Goal: Information Seeking & Learning: Learn about a topic

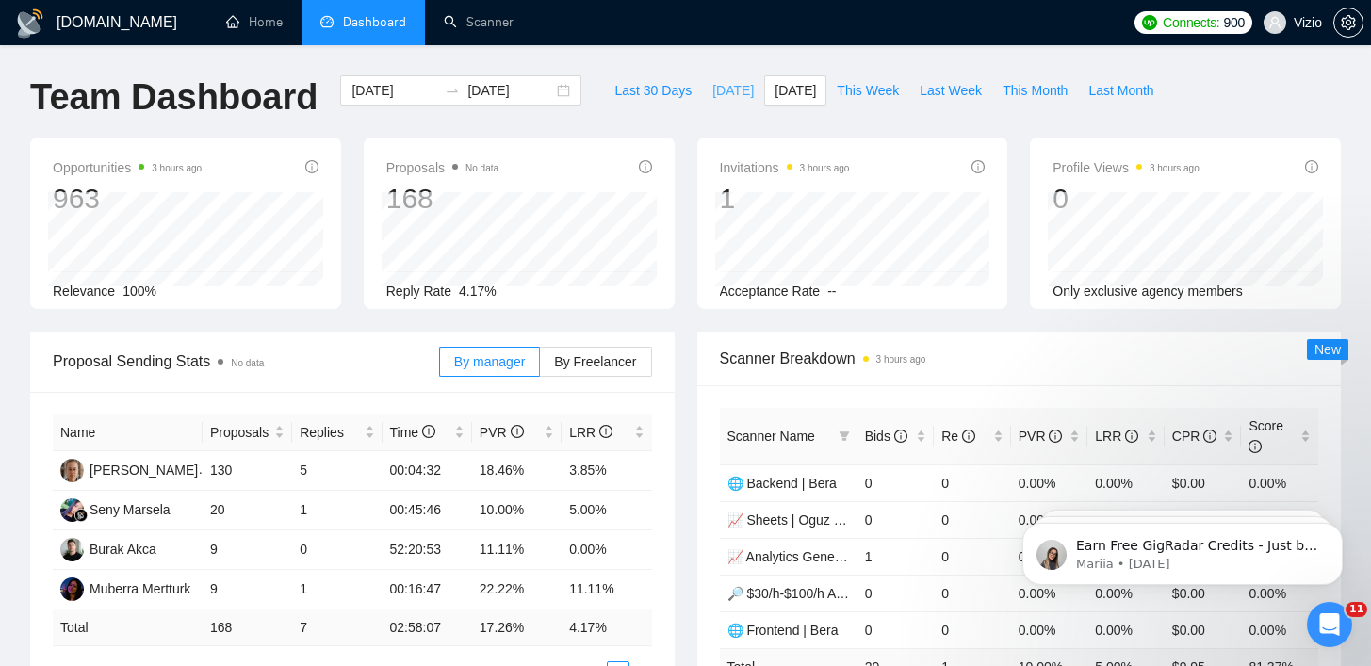
click at [733, 95] on span "[DATE]" at bounding box center [732, 90] width 41 height 21
type input "2025-08-20"
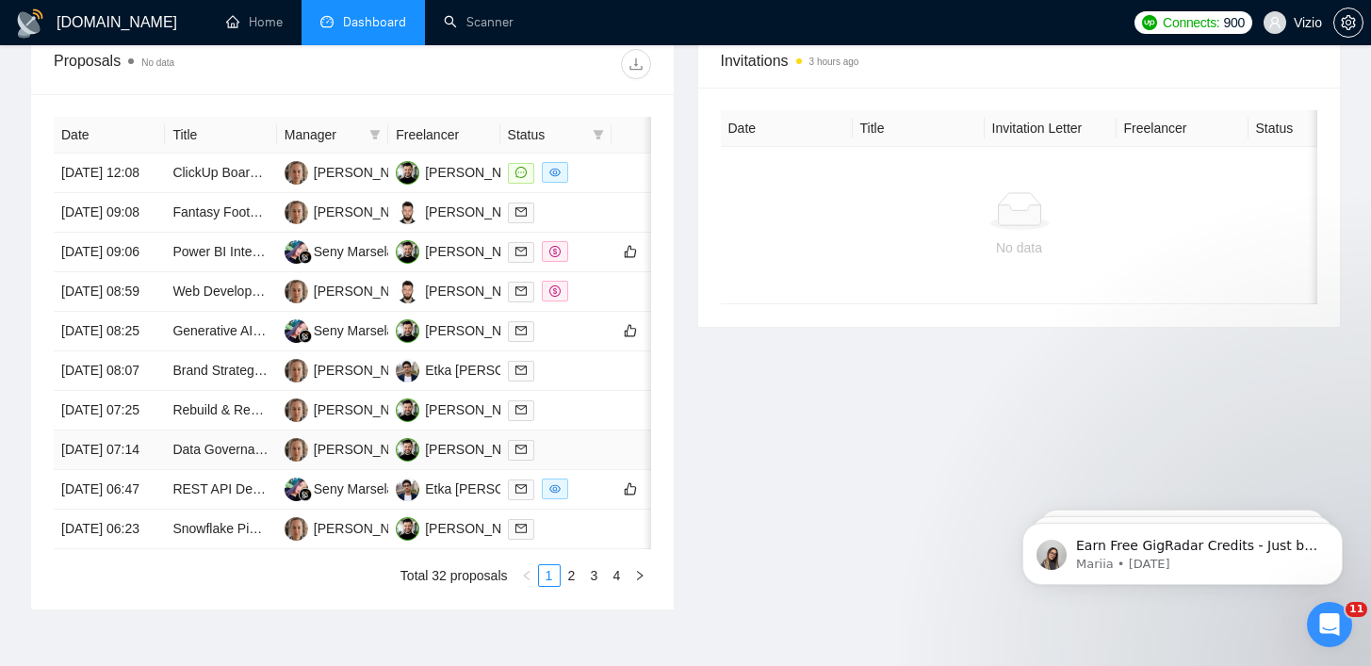
scroll to position [639, 0]
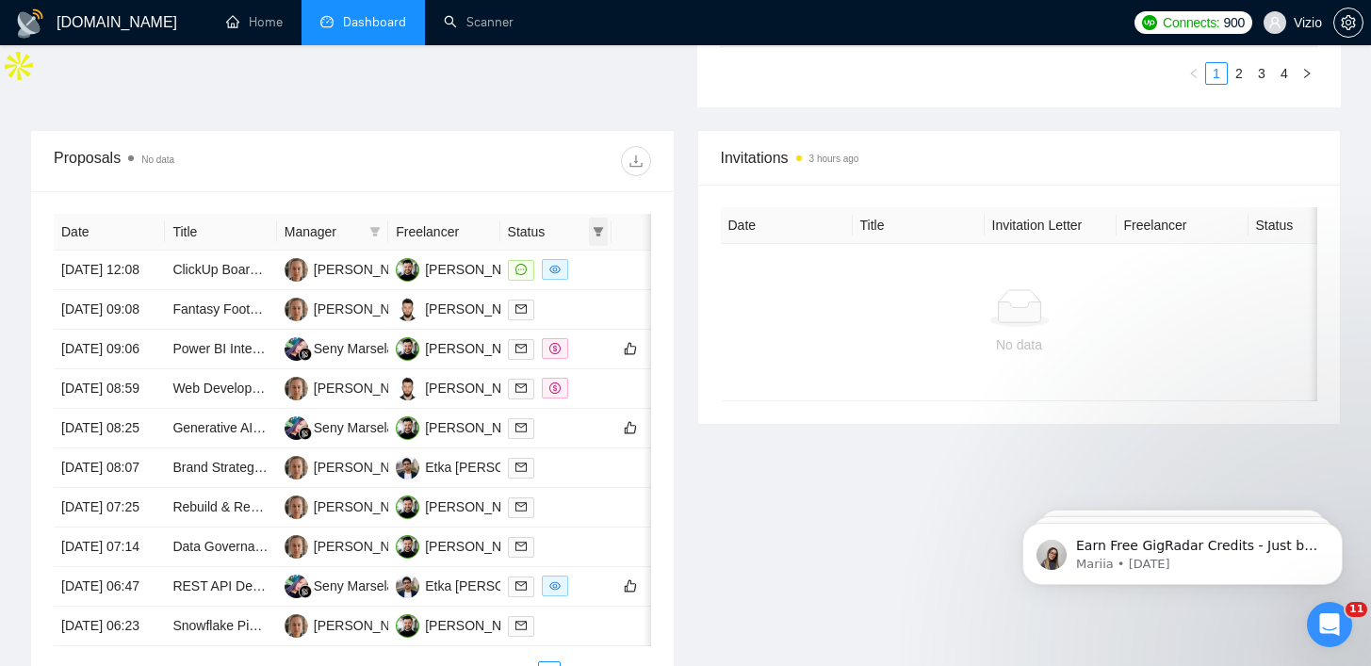
click at [597, 232] on icon "filter" at bounding box center [598, 231] width 10 height 9
click at [586, 275] on span "Chat" at bounding box center [551, 269] width 90 height 21
checkbox input "true"
click at [550, 142] on div "Proposals No data" at bounding box center [352, 161] width 597 height 60
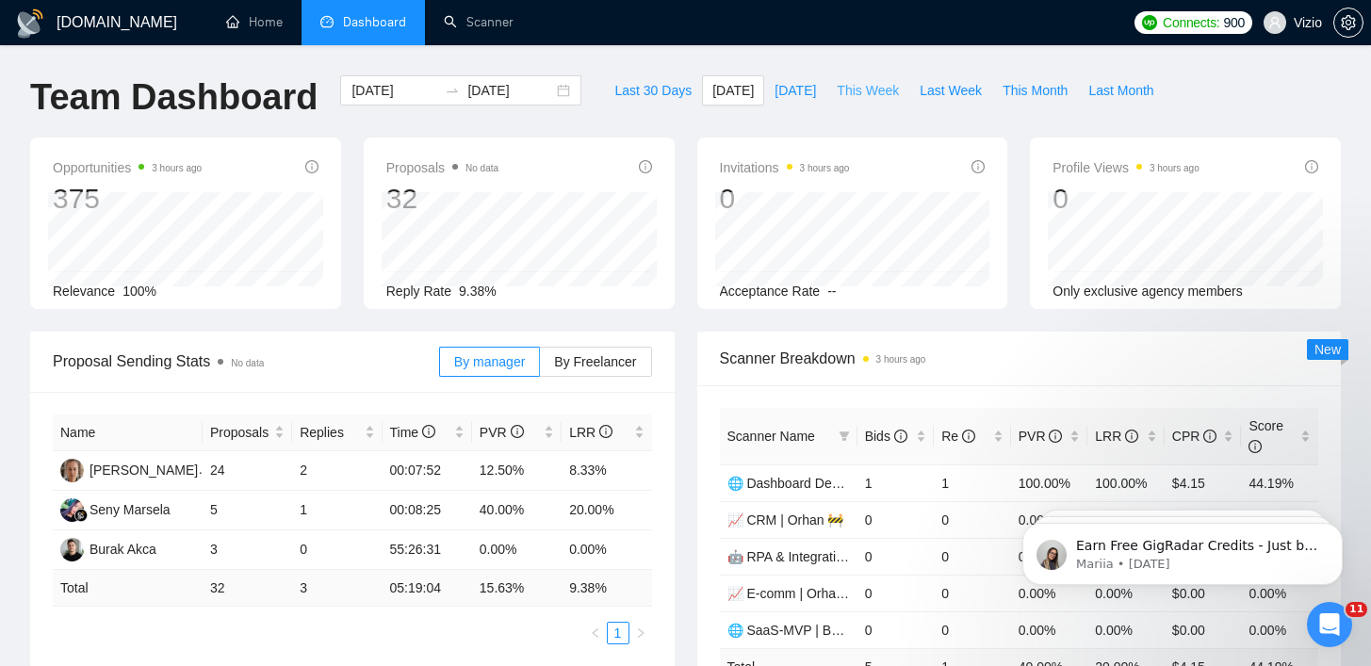
click at [877, 89] on span "This Week" at bounding box center [868, 90] width 62 height 21
type input "[DATE]"
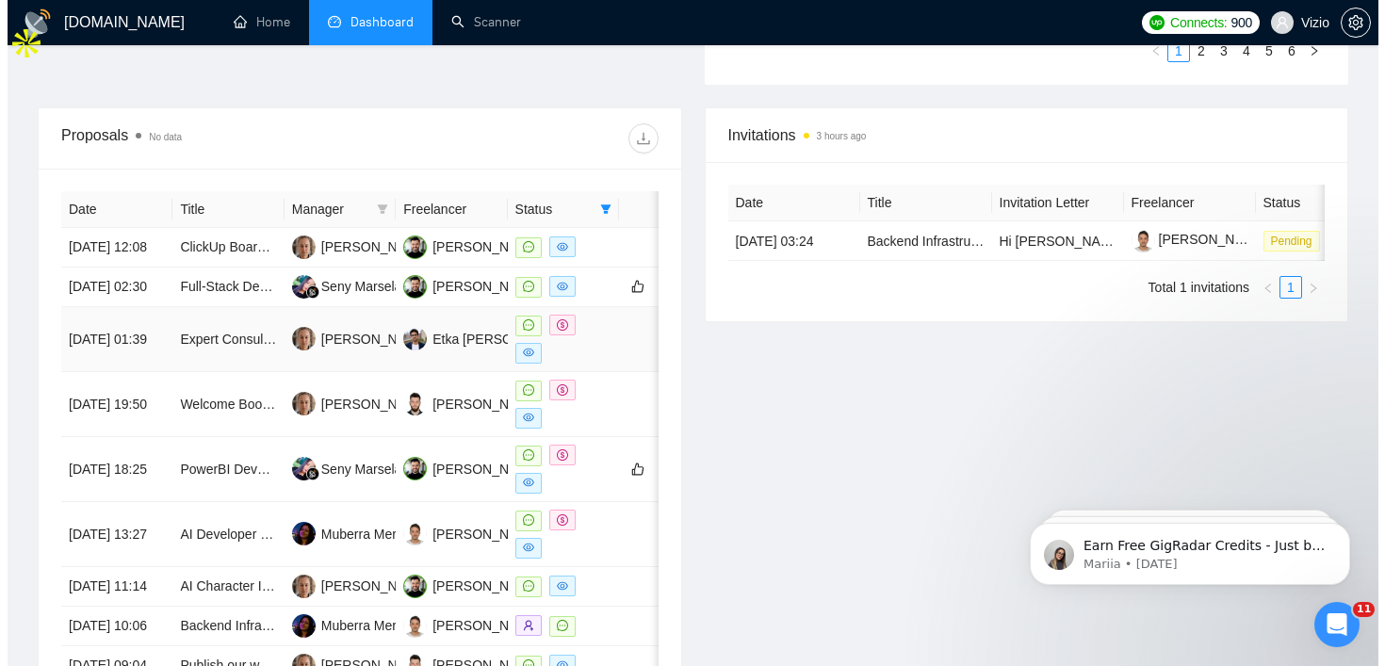
scroll to position [658, 0]
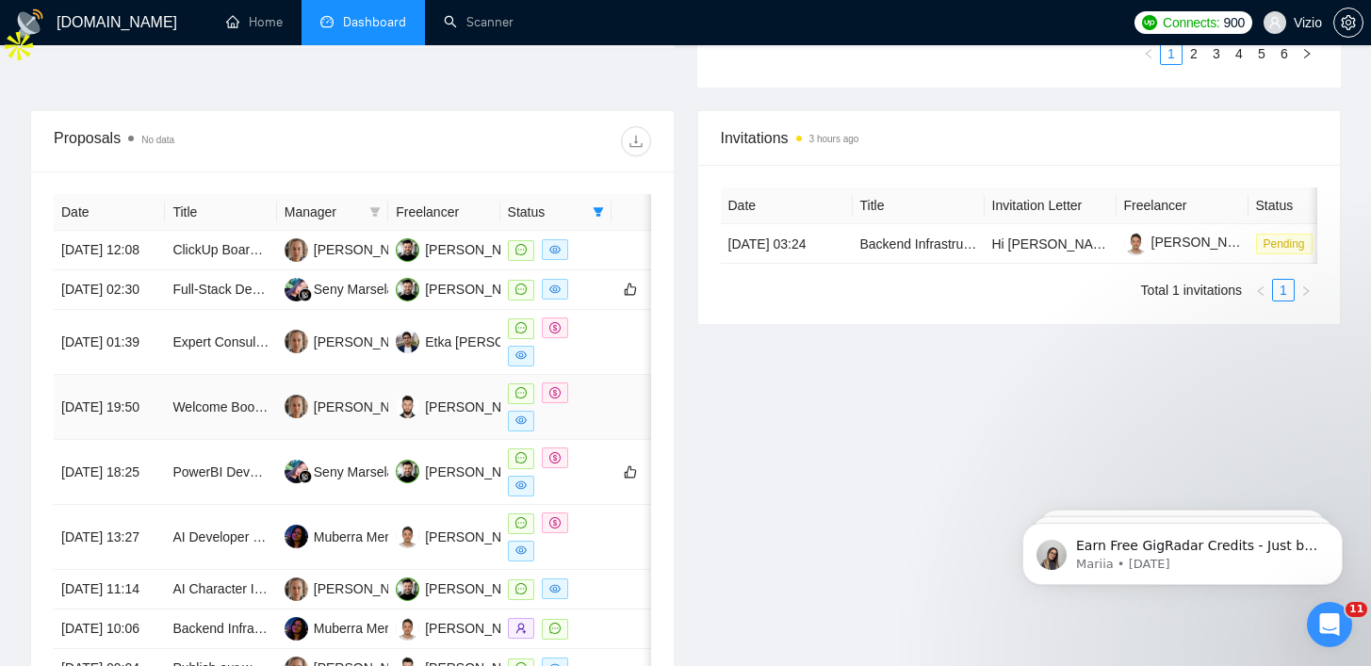
click at [231, 440] on td "Welcome Book Generator for Short-Term Rentals app" at bounding box center [220, 407] width 111 height 65
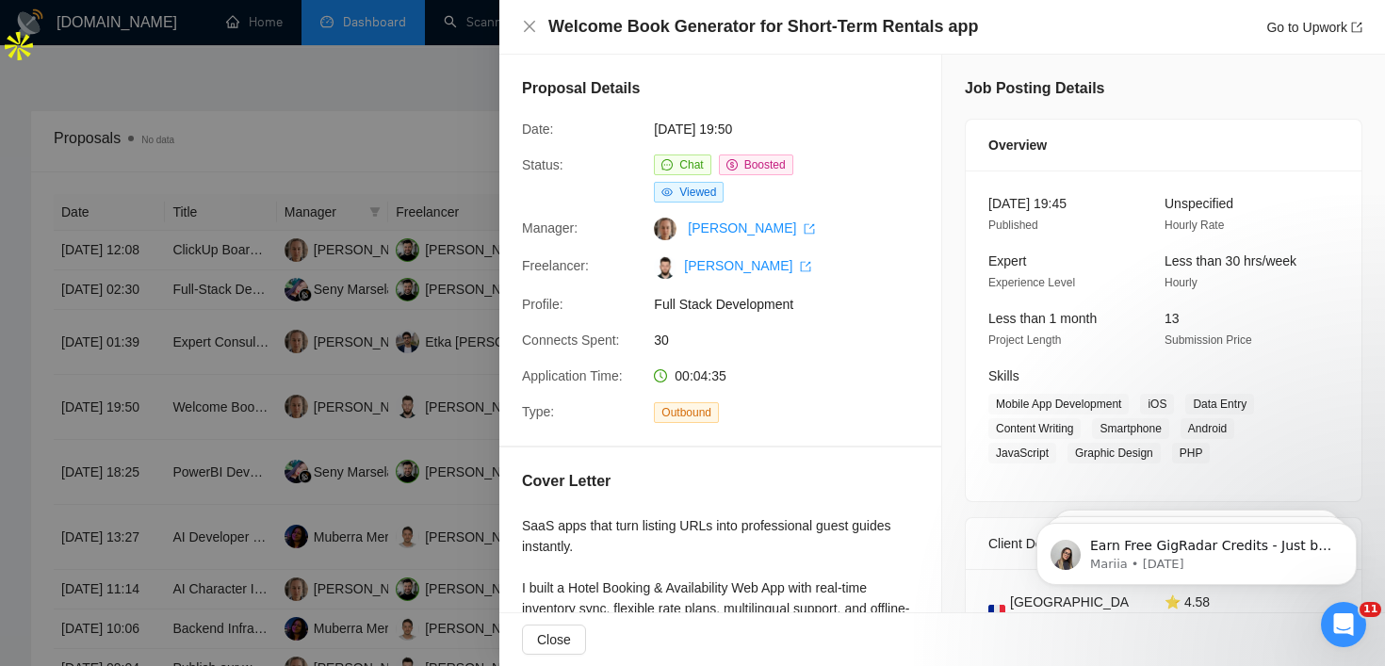
click at [242, 460] on div at bounding box center [692, 333] width 1385 height 666
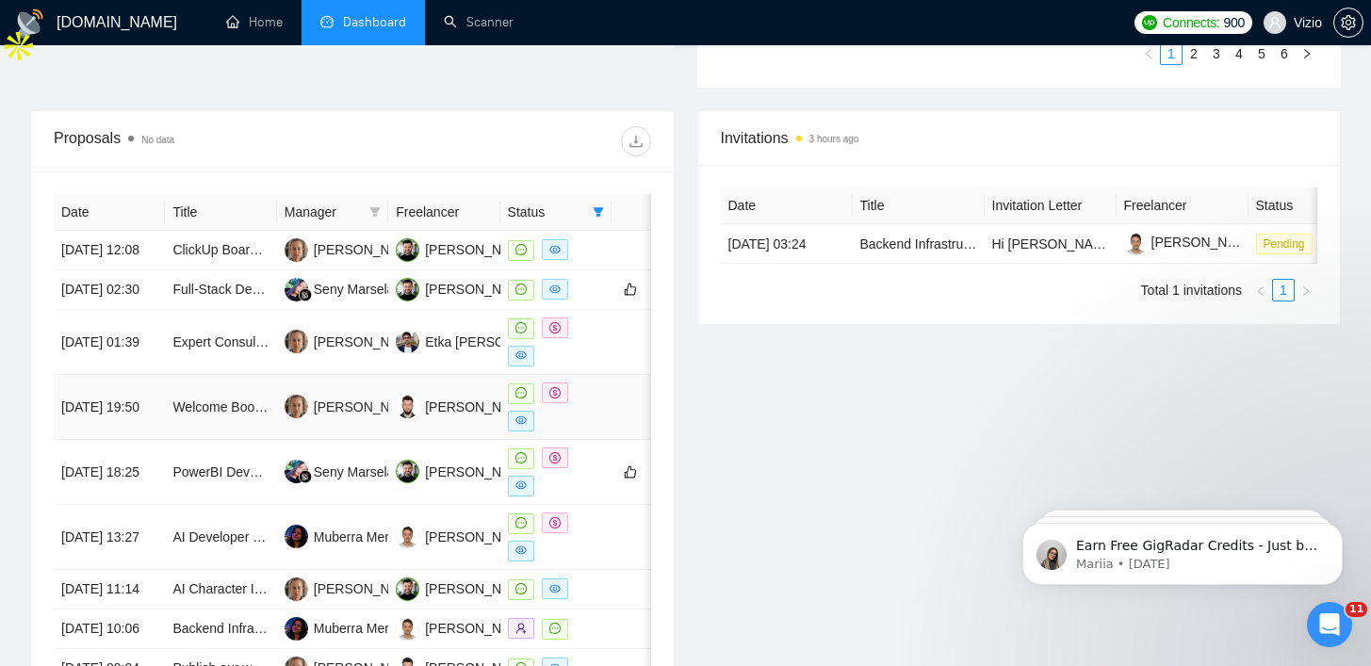
click at [242, 423] on td "Welcome Book Generator for Short-Term Rentals app" at bounding box center [220, 407] width 111 height 65
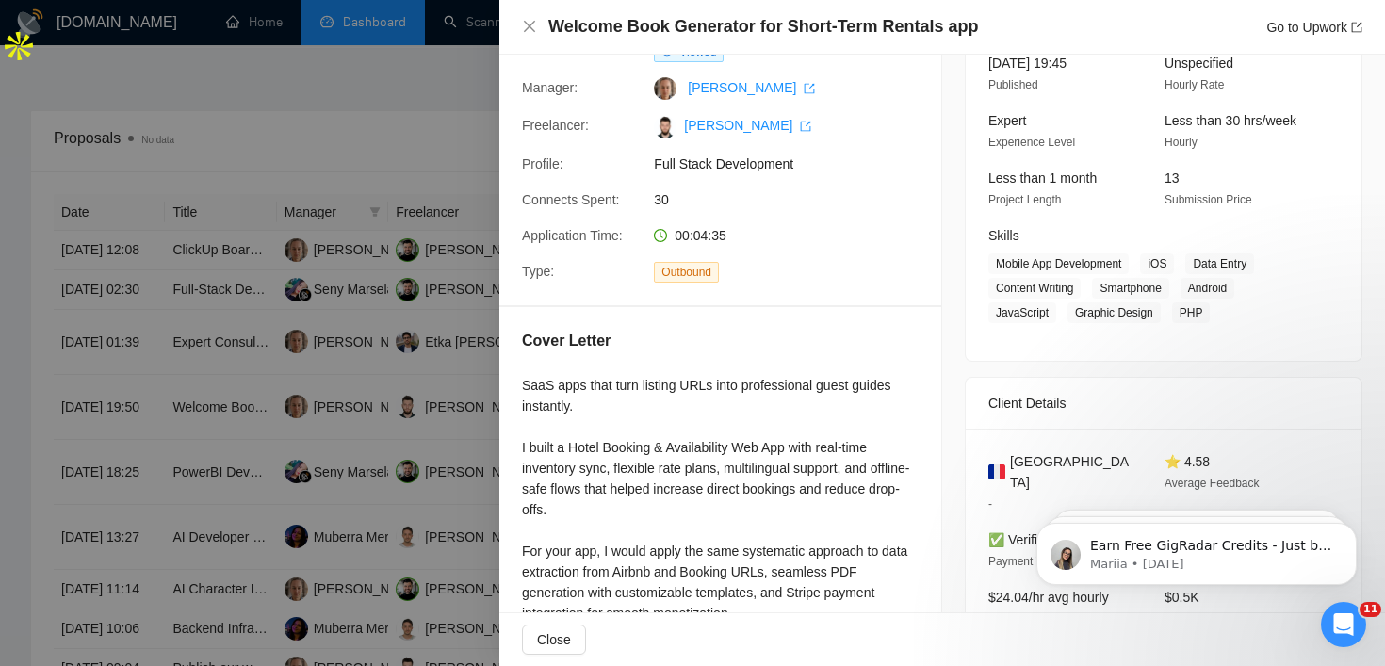
scroll to position [0, 0]
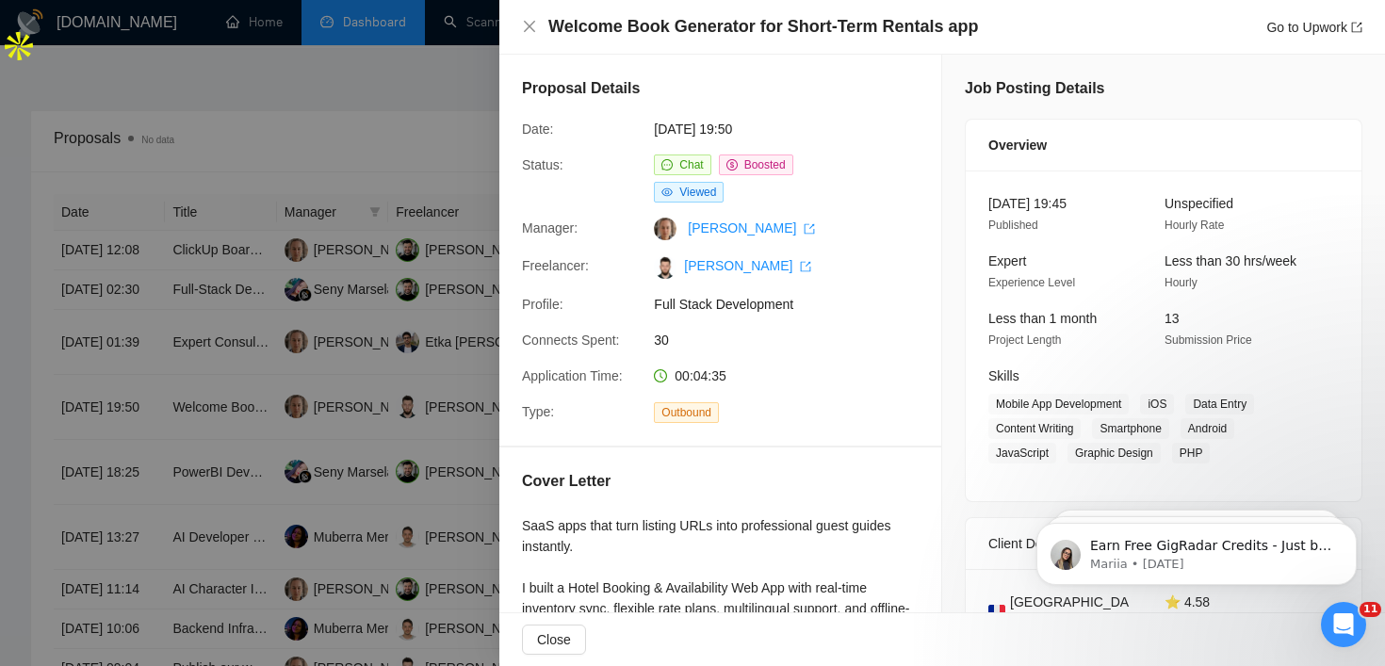
click at [624, 47] on div "Welcome Book Generator for Short-Term Rentals app Go to Upwork" at bounding box center [942, 27] width 886 height 55
click at [626, 38] on h4 "Welcome Book Generator for Short-Term Rentals app" at bounding box center [763, 27] width 430 height 24
click at [614, 38] on div at bounding box center [614, 38] width 0 height 0
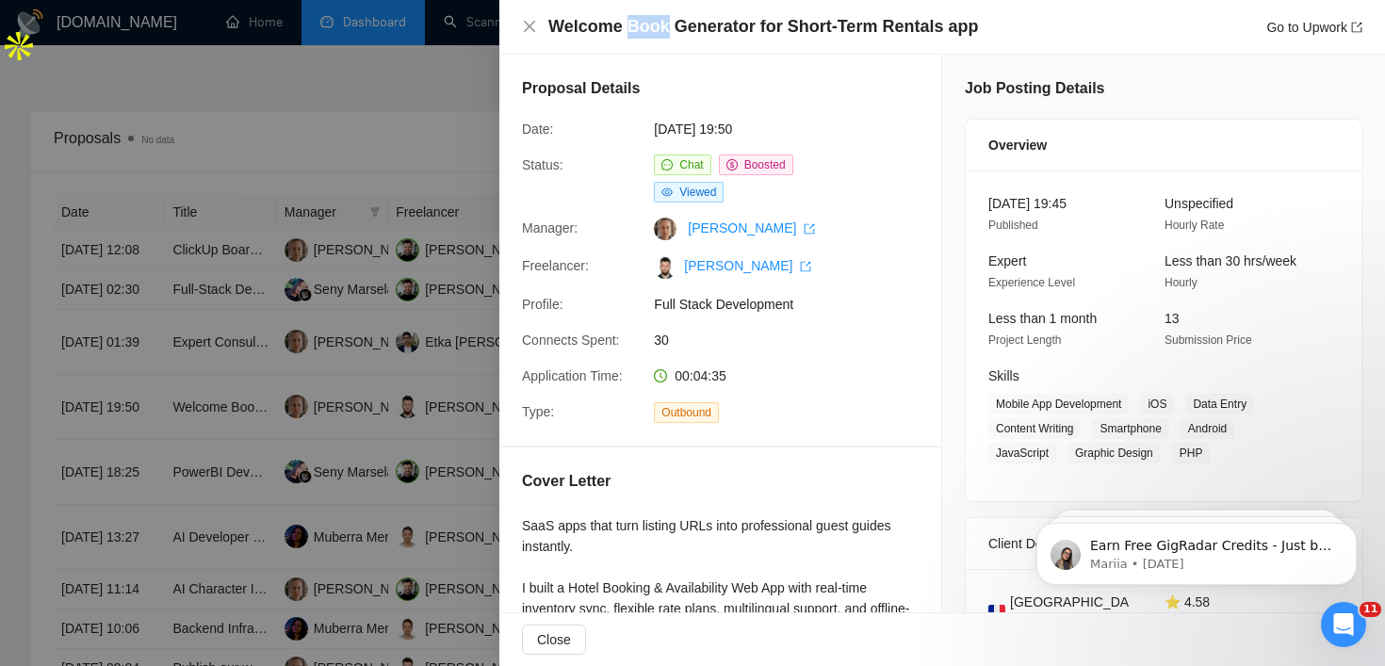
copy h4 "Book"
click at [390, 195] on div at bounding box center [692, 333] width 1385 height 666
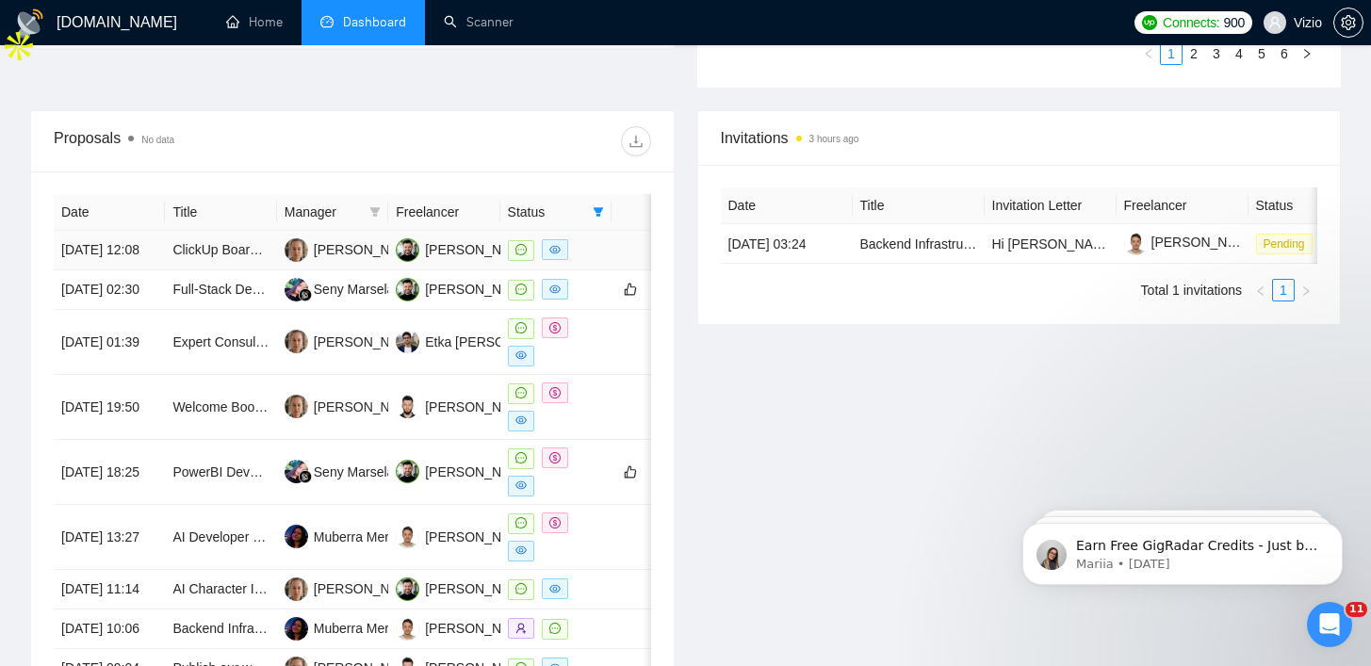
click at [241, 270] on td "ClickUp Board Setup Expert Needed" at bounding box center [220, 251] width 111 height 40
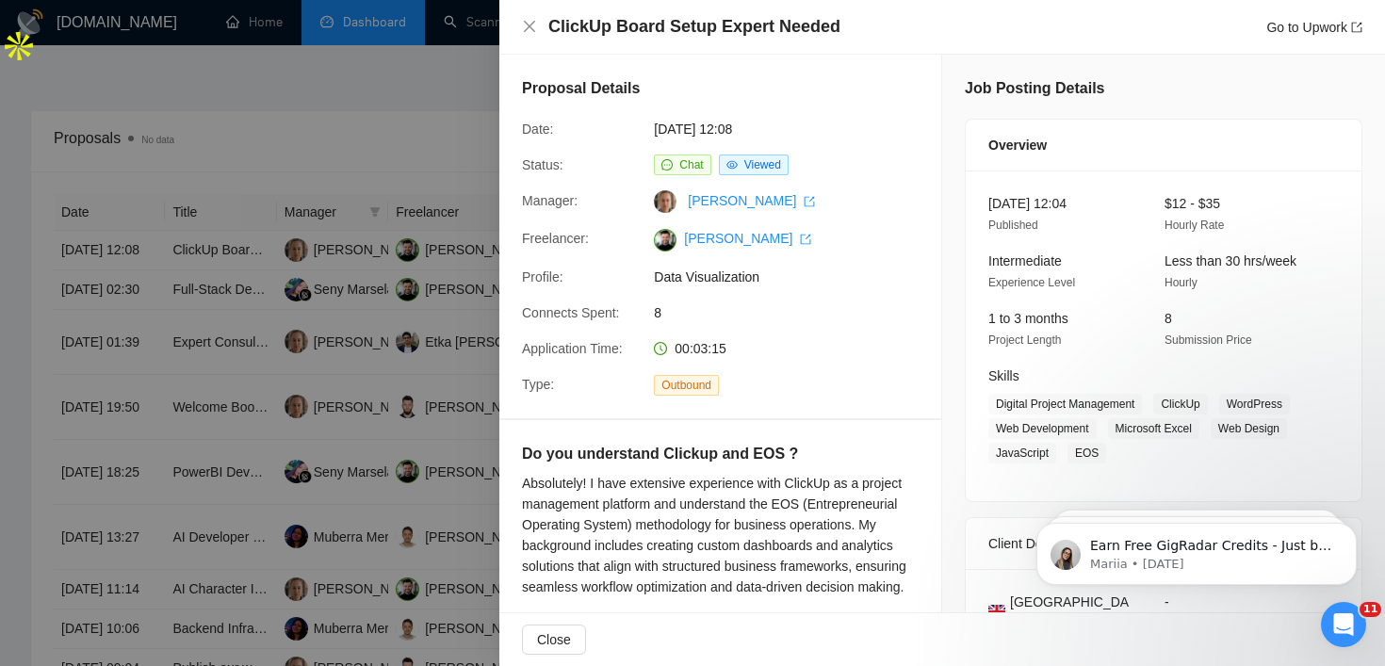
click at [649, 24] on h4 "ClickUp Board Setup Expert Needed" at bounding box center [694, 27] width 292 height 24
click at [723, 20] on h4 "ClickUp Board Setup Expert Needed" at bounding box center [694, 27] width 292 height 24
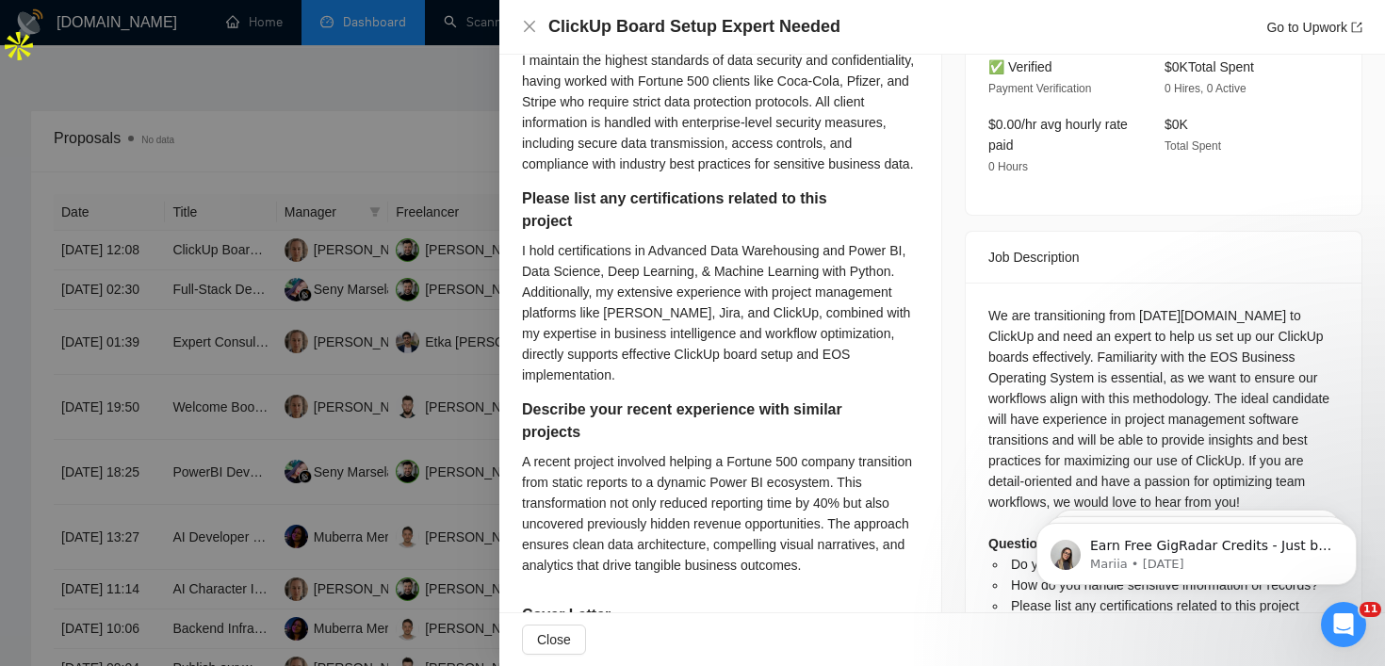
scroll to position [619, 0]
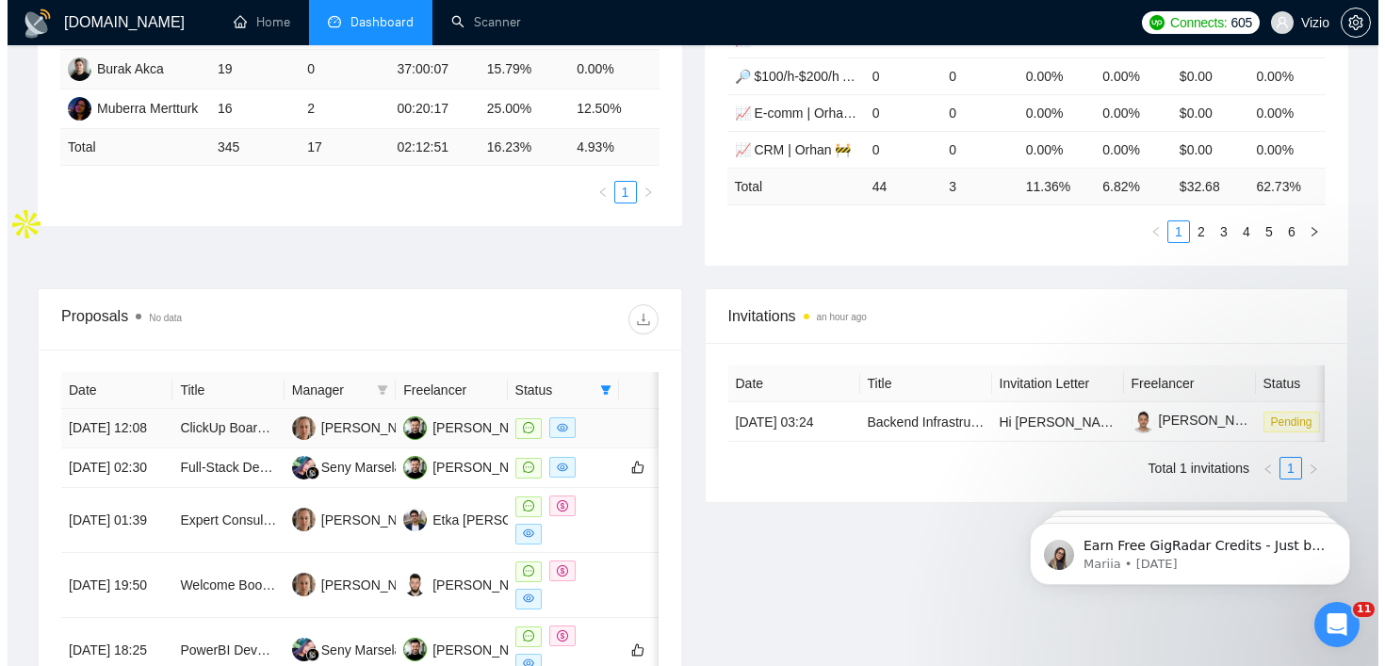
scroll to position [603, 0]
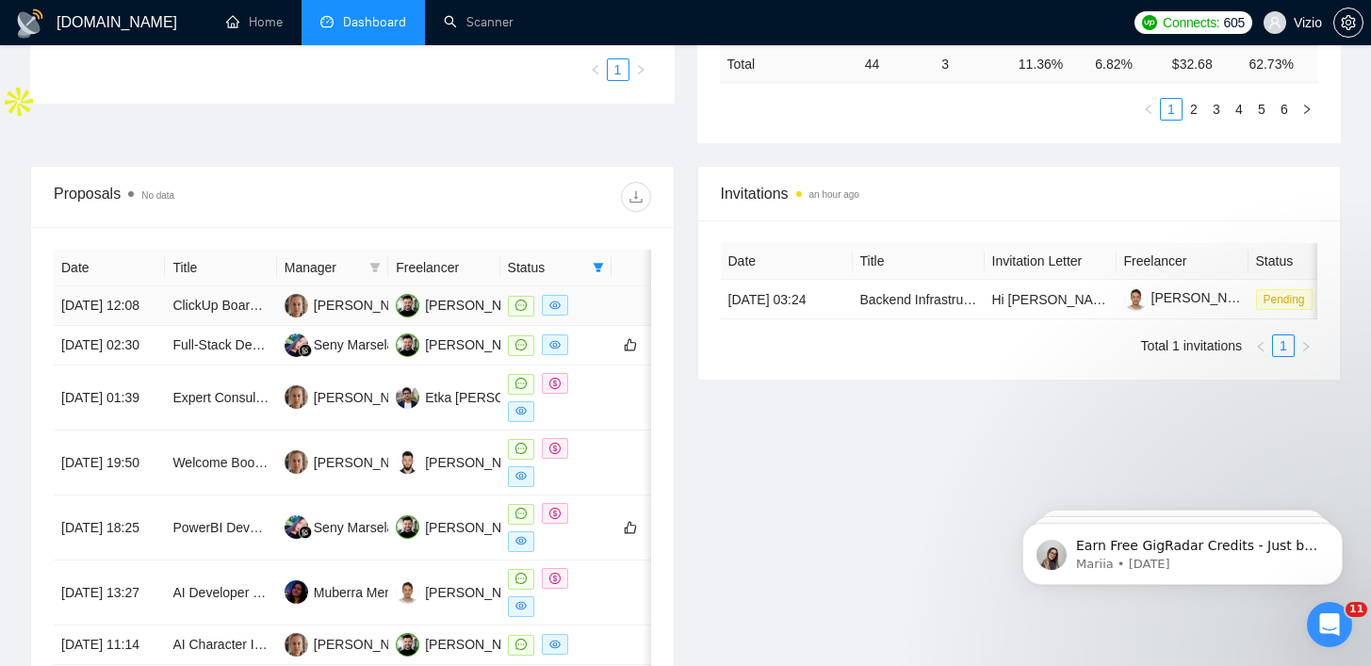
click at [257, 326] on td "ClickUp Board Setup Expert Needed" at bounding box center [220, 306] width 111 height 40
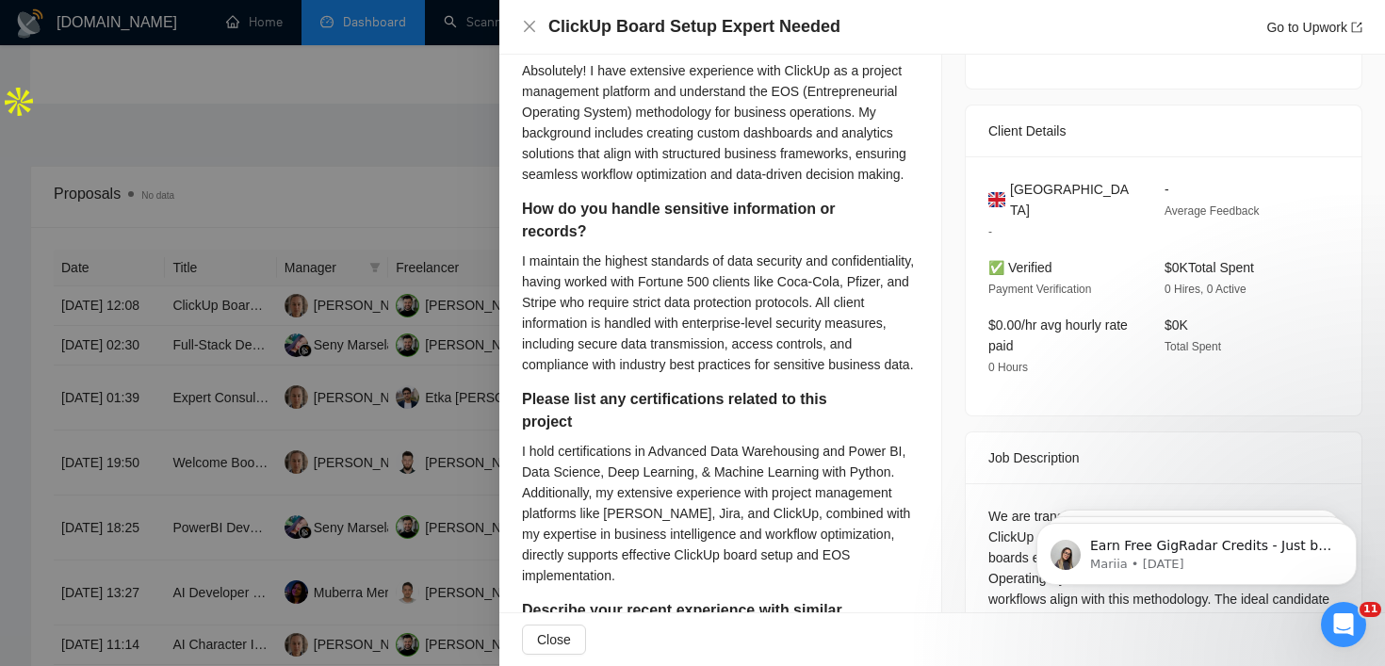
scroll to position [519, 0]
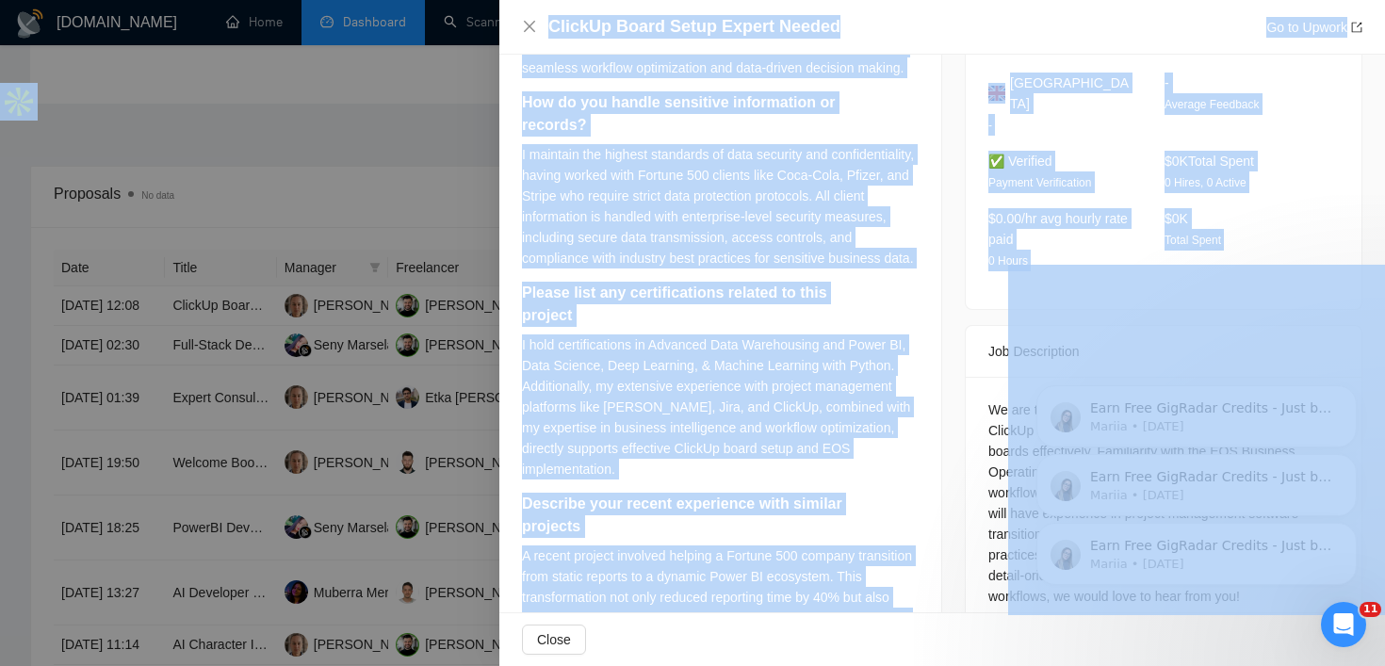
drag, startPoint x: 1990, startPoint y: 593, endPoint x: 1008, endPoint y: 409, distance: 998.8
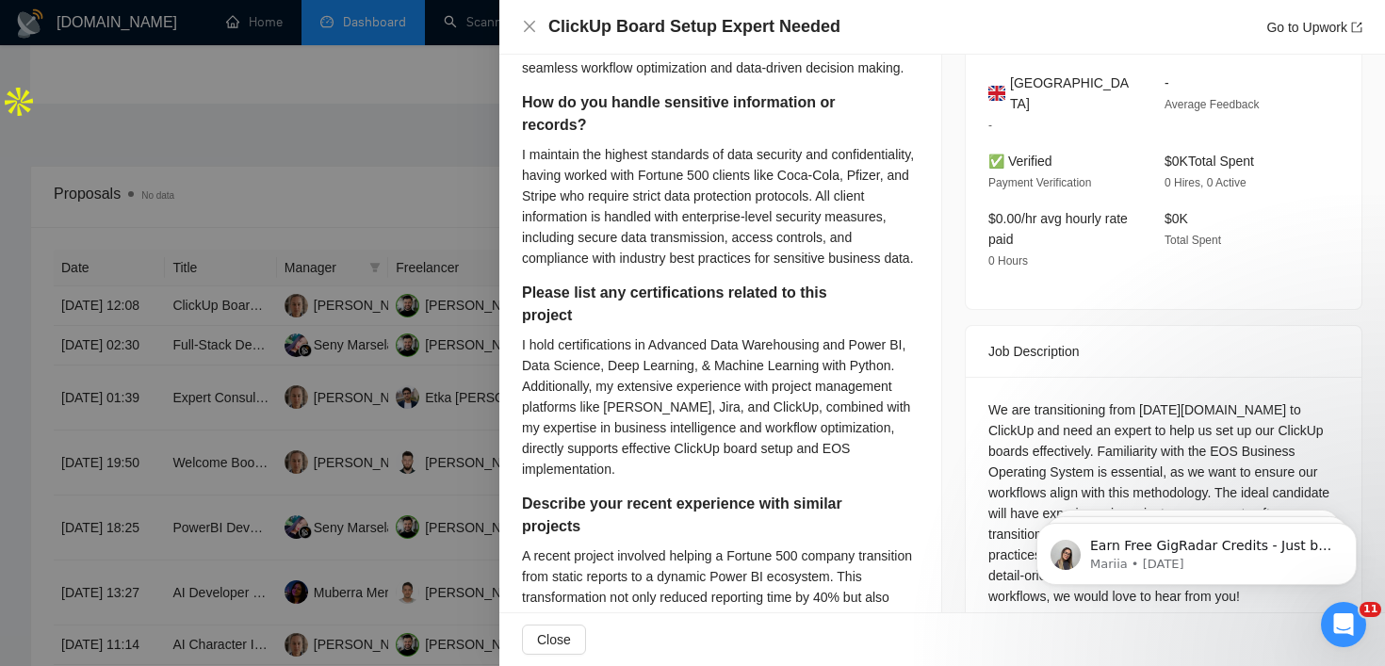
click at [1002, 399] on div "We are transitioning from [DATE][DOMAIN_NAME] to ClickUp and need an expert to …" at bounding box center [1163, 565] width 350 height 332
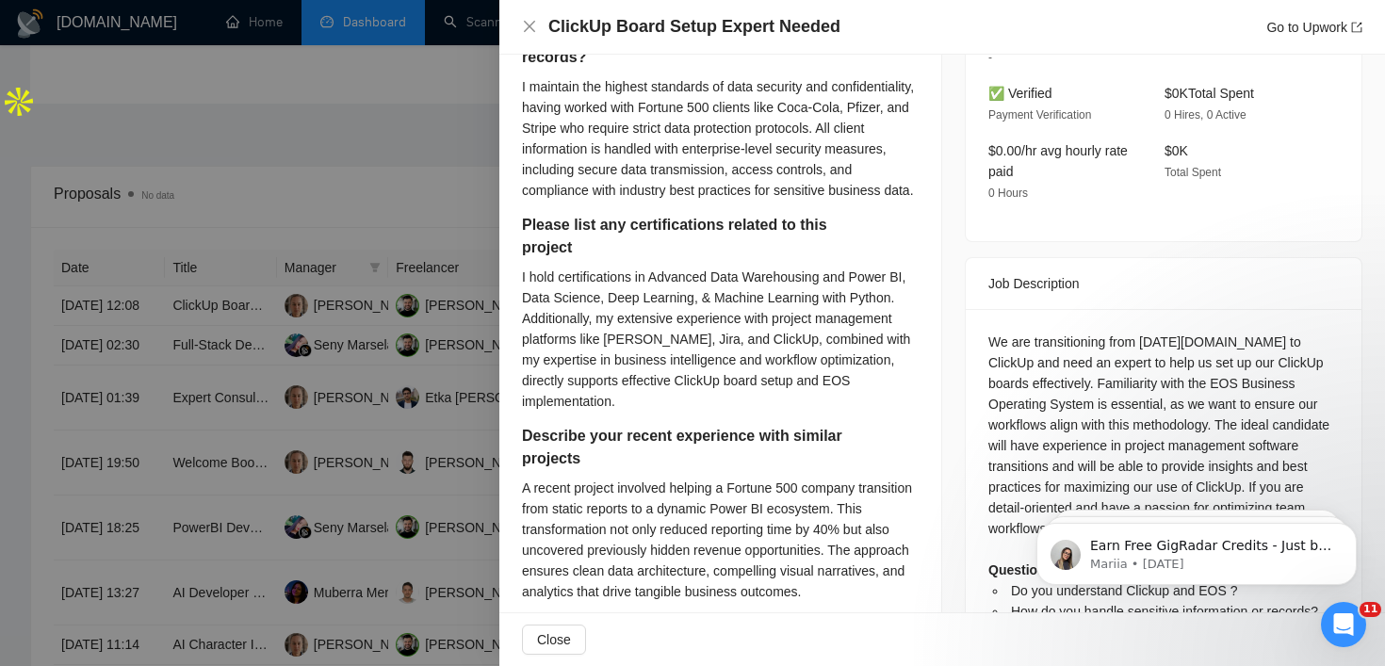
scroll to position [679, 0]
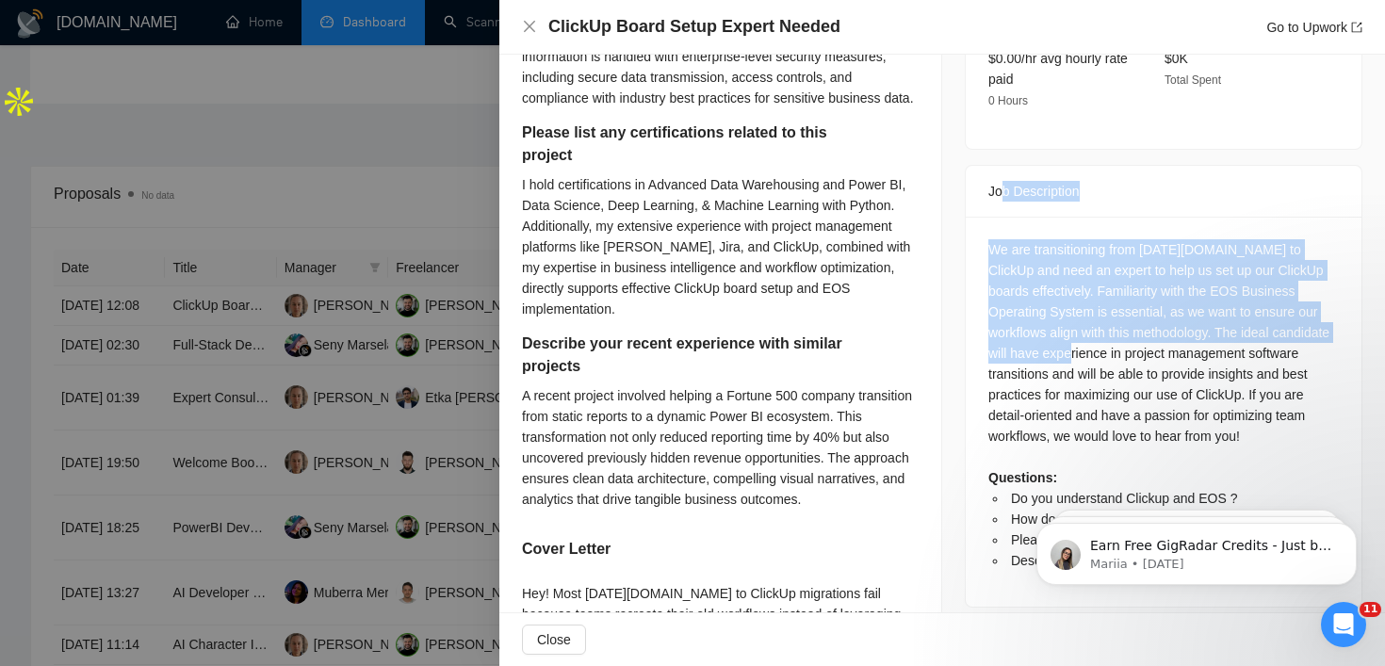
drag, startPoint x: 994, startPoint y: 163, endPoint x: 1110, endPoint y: 348, distance: 218.0
click at [1109, 347] on div "Job Description We are transitioning from [DATE][DOMAIN_NAME] to ClickUp and ne…" at bounding box center [1164, 386] width 398 height 443
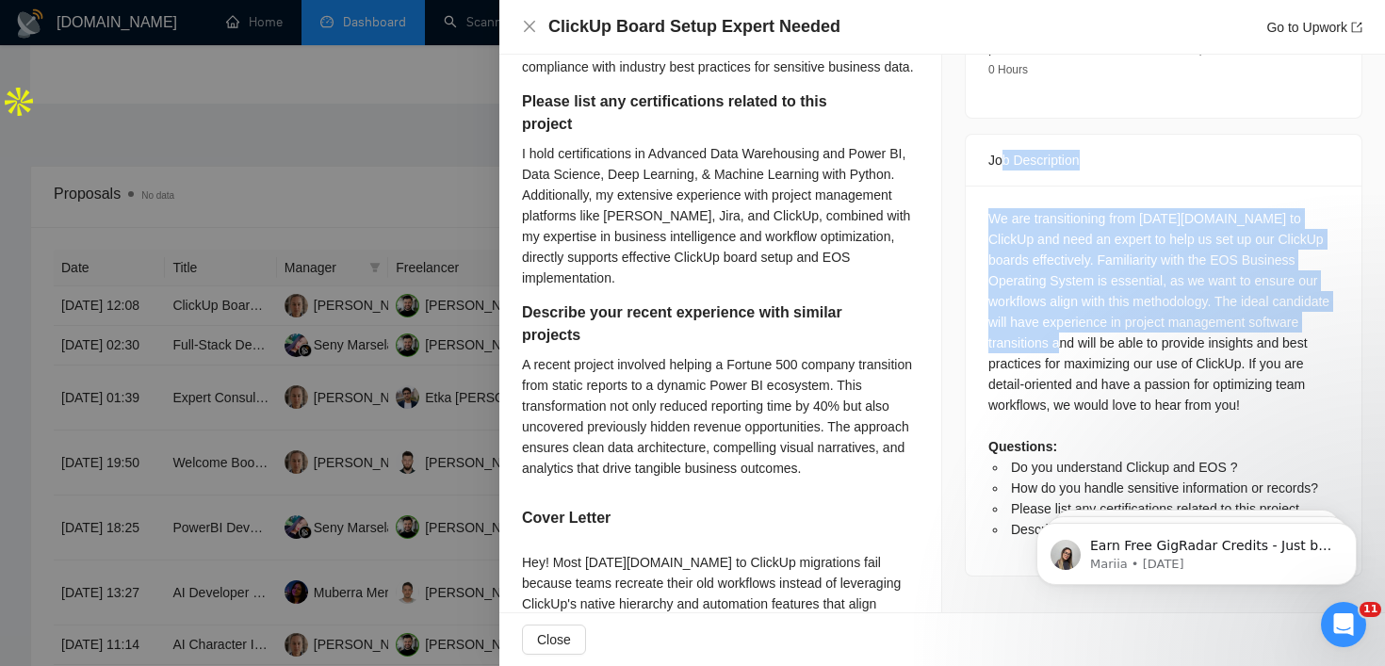
scroll to position [711, 0]
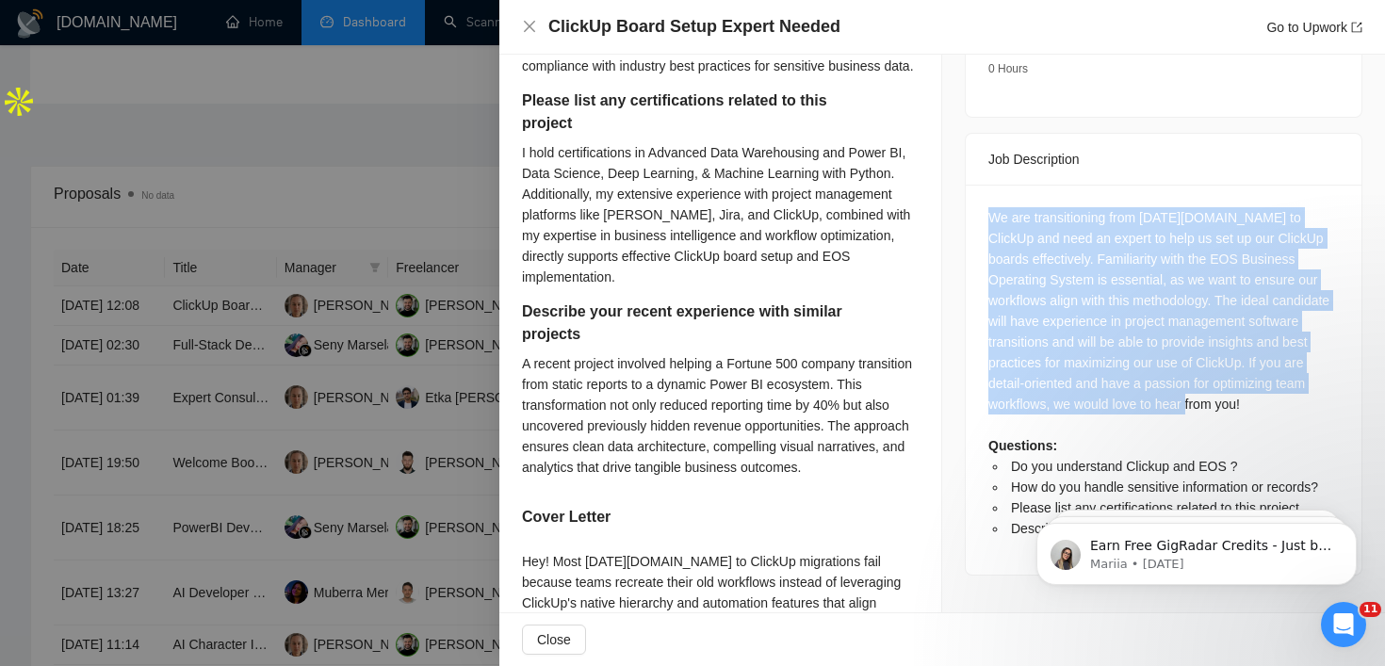
drag, startPoint x: 1270, startPoint y: 382, endPoint x: 972, endPoint y: 156, distance: 373.2
click at [972, 156] on div "Job Description We are transitioning from [DATE][DOMAIN_NAME] to ClickUp and ne…" at bounding box center [1164, 354] width 398 height 443
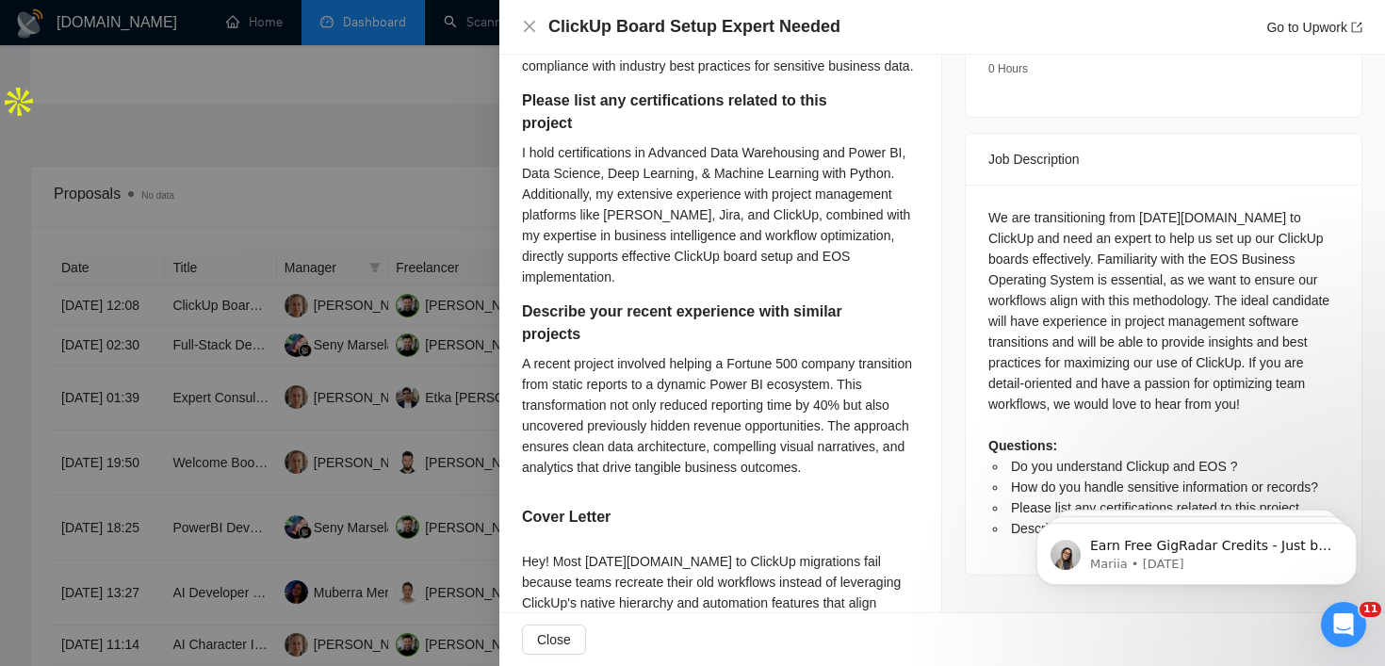
click at [1263, 328] on div "We are transitioning from [DATE][DOMAIN_NAME] to ClickUp and need an expert to …" at bounding box center [1163, 373] width 350 height 332
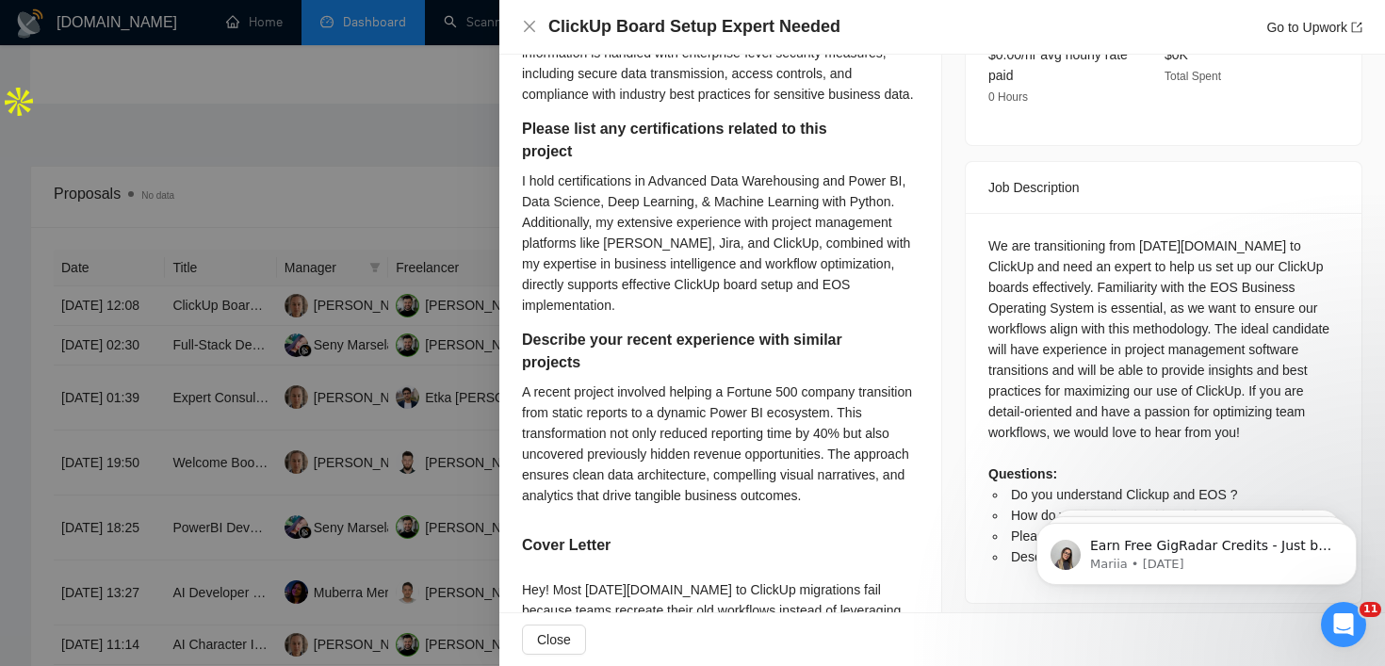
scroll to position [683, 0]
click at [468, 352] on div at bounding box center [692, 333] width 1385 height 666
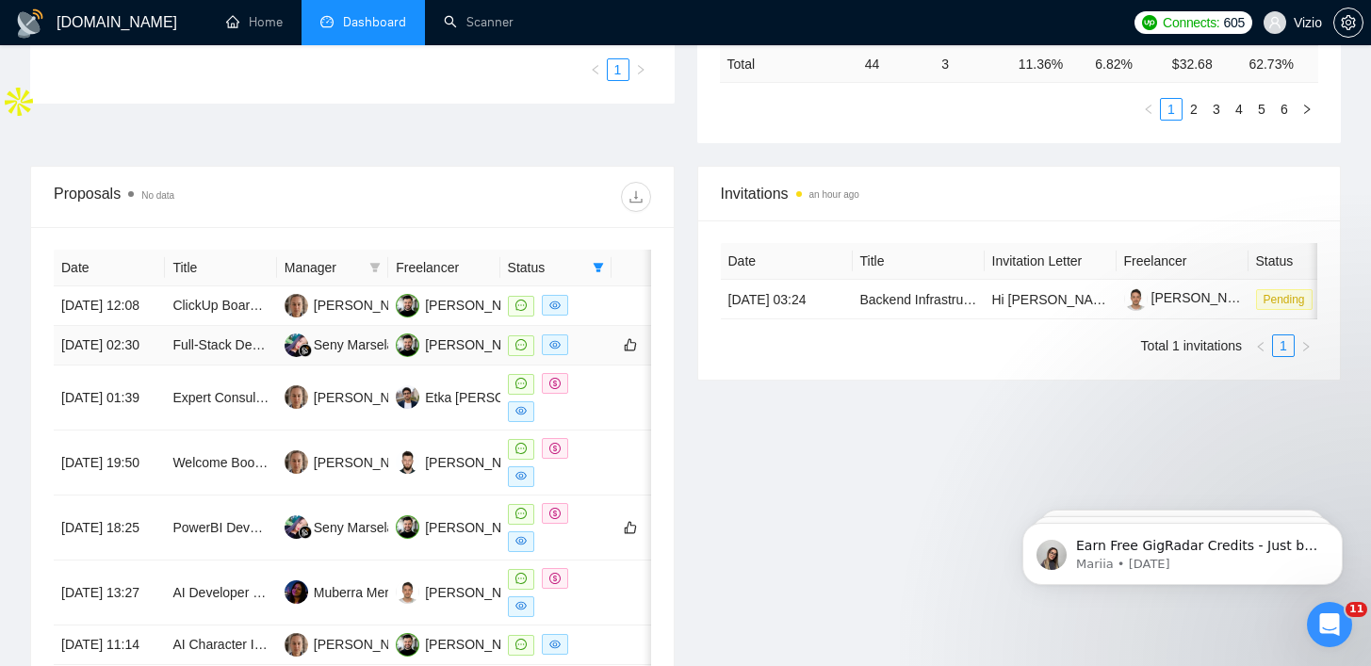
click at [234, 366] on td "Full-Stack Developer for Automation & Inventory Dashboard" at bounding box center [220, 346] width 111 height 40
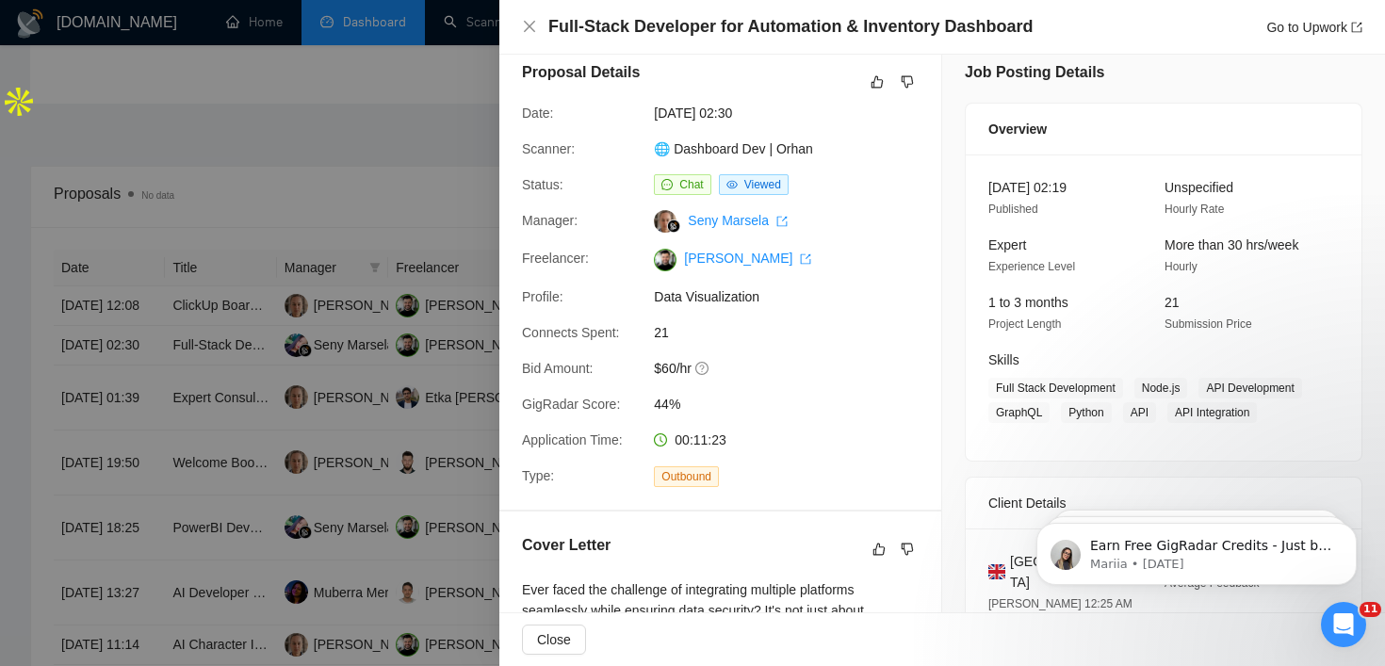
scroll to position [0, 0]
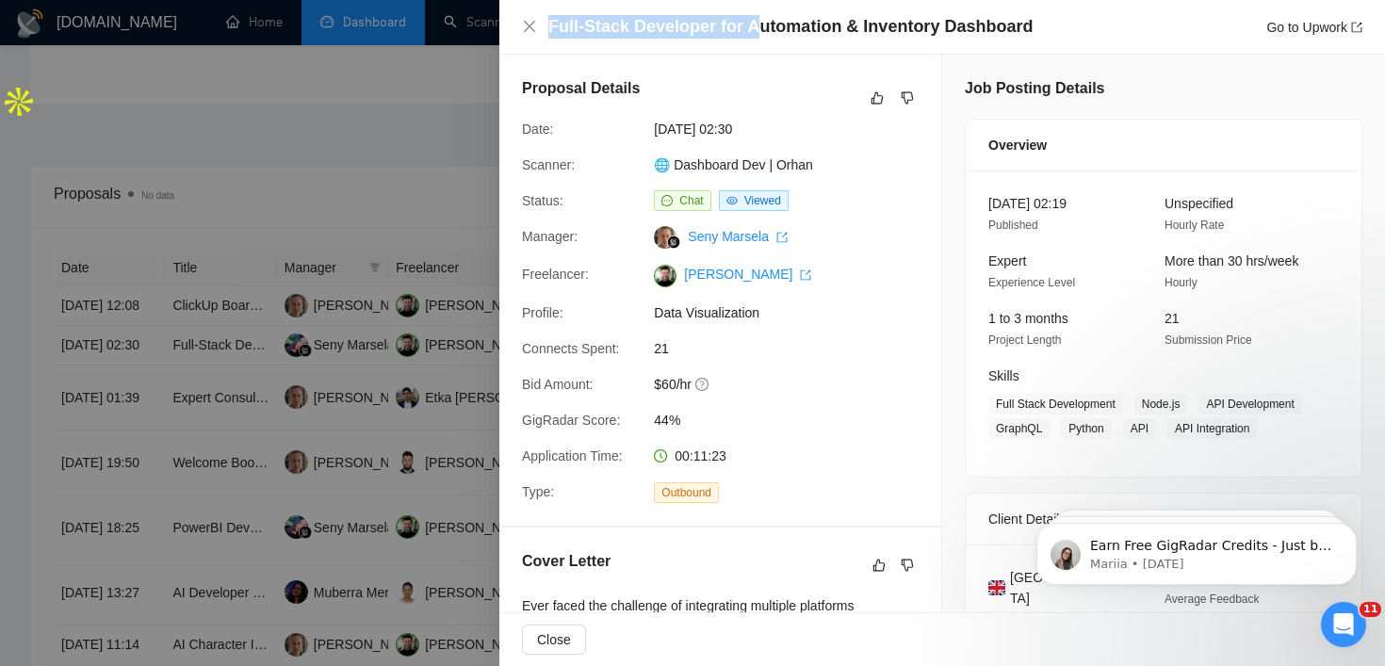
drag, startPoint x: 548, startPoint y: 28, endPoint x: 775, endPoint y: 19, distance: 227.2
click at [775, 19] on h4 "Full-Stack Developer for Automation & Inventory Dashboard" at bounding box center [790, 27] width 484 height 24
copy h4 "Full-Stack Developer for Aut"
click at [1306, 24] on link "Go to Upwork" at bounding box center [1314, 27] width 96 height 15
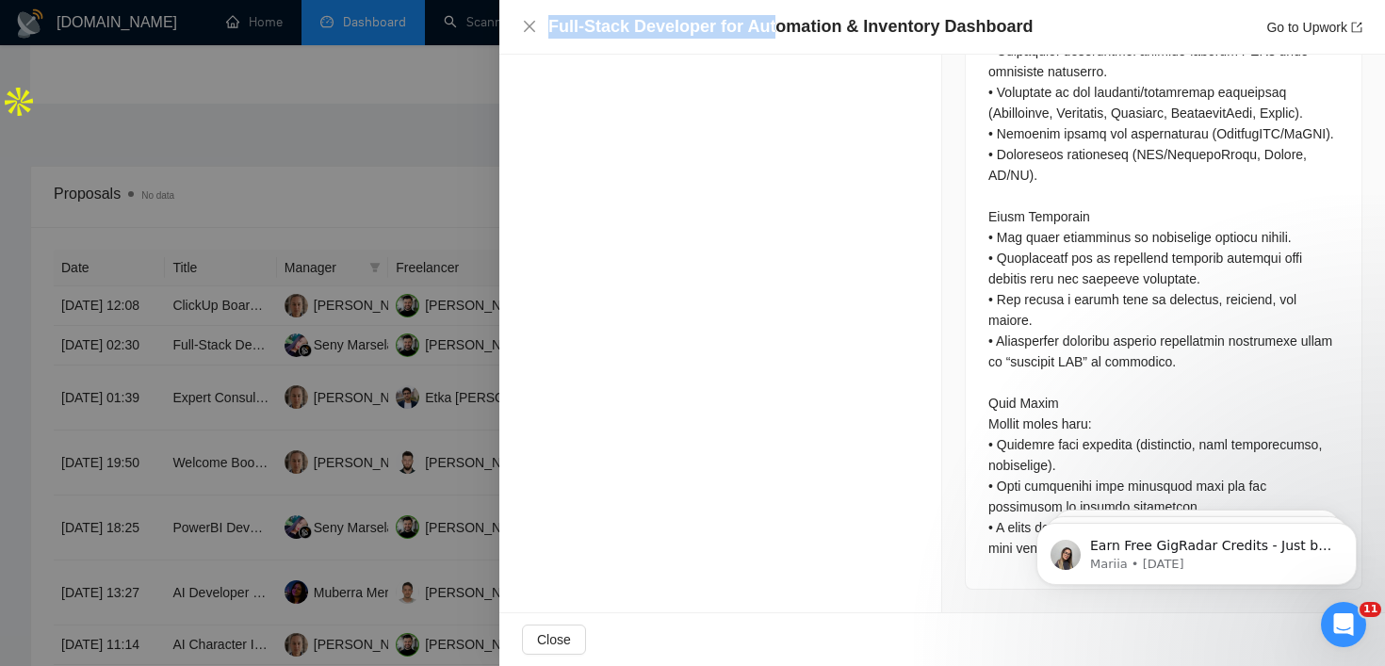
scroll to position [1559, 0]
click at [381, 255] on div at bounding box center [692, 333] width 1385 height 666
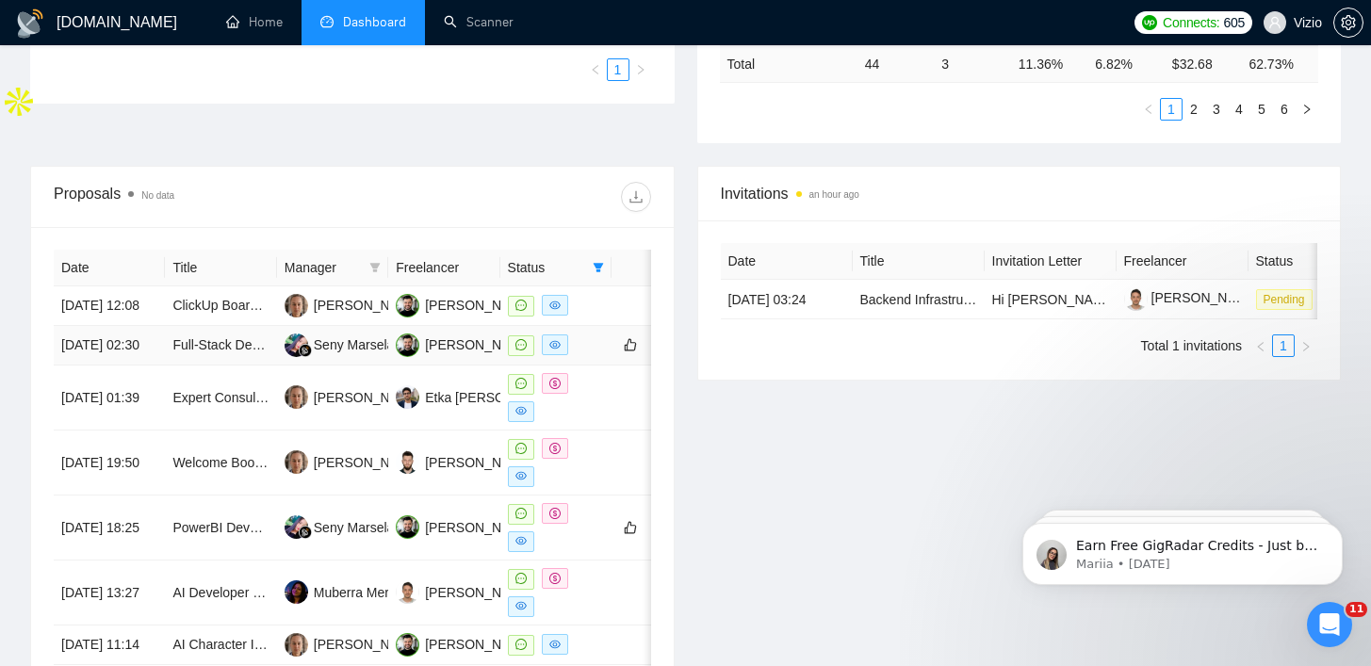
click at [137, 366] on td "[DATE] 02:30" at bounding box center [109, 346] width 111 height 40
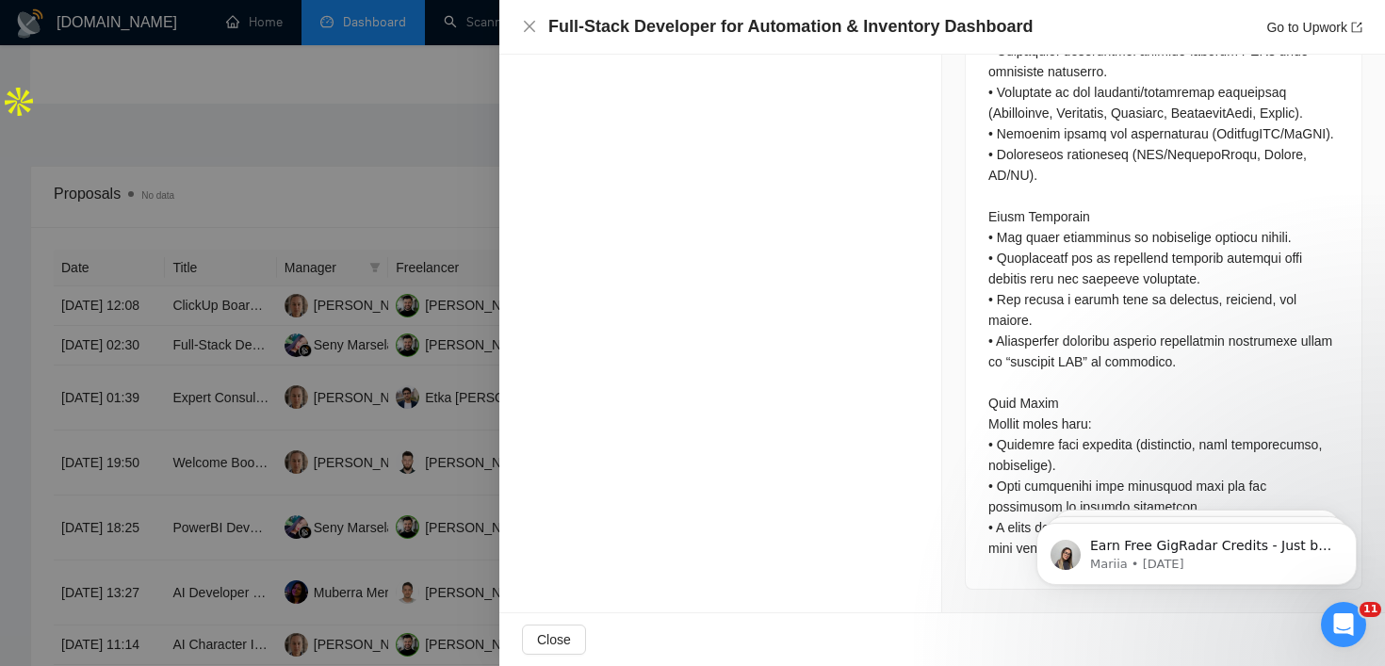
click at [177, 319] on div at bounding box center [692, 333] width 1385 height 666
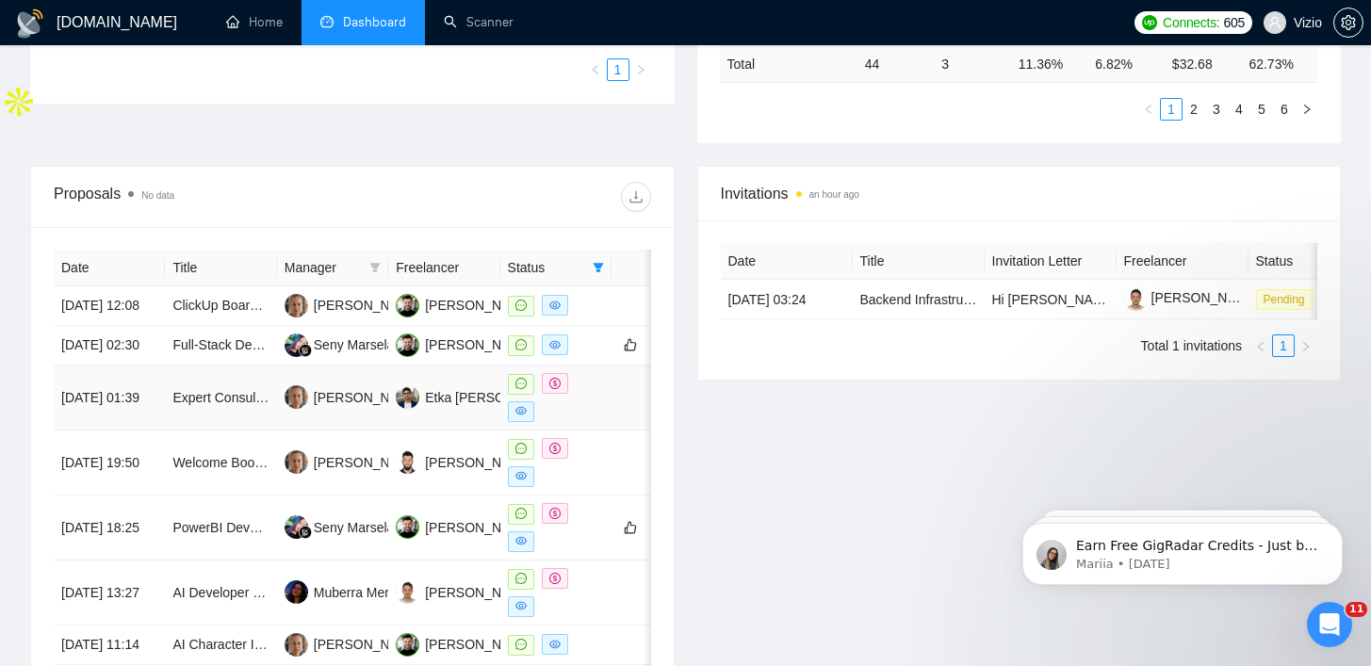
click at [184, 431] on td "Expert Consultant for UK R&D Tax Credit Claim Application" at bounding box center [220, 398] width 111 height 65
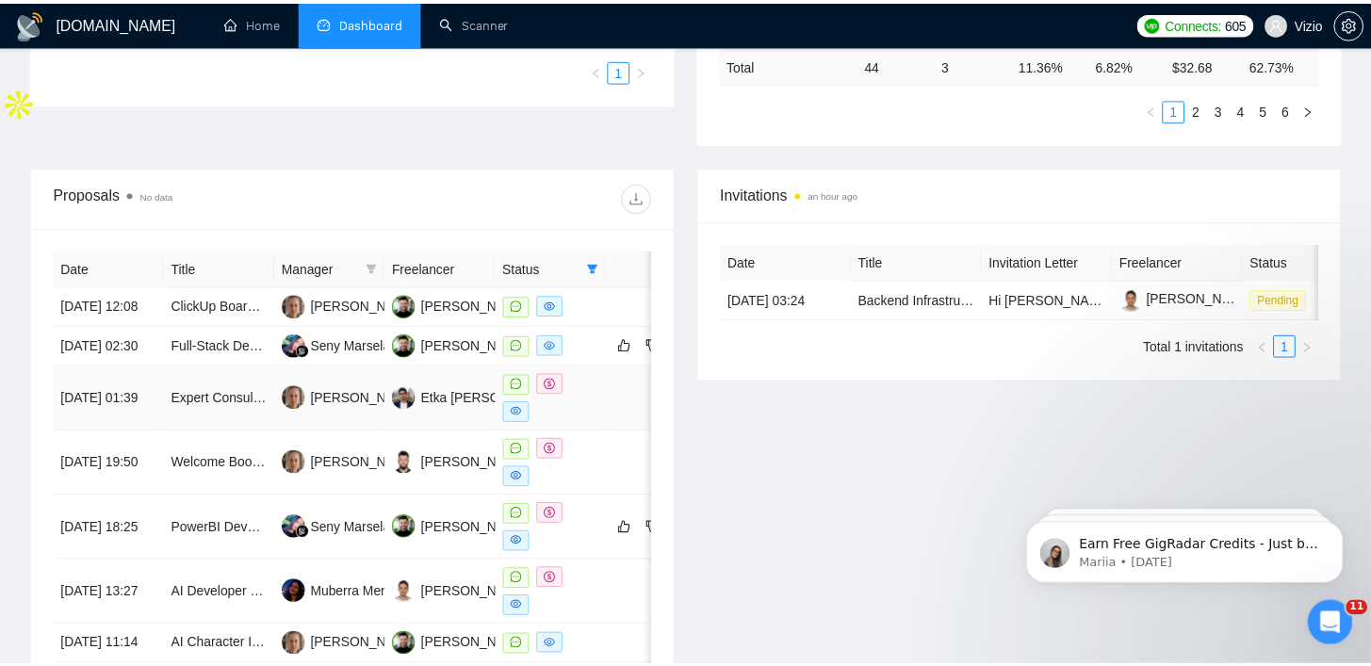
scroll to position [1431, 0]
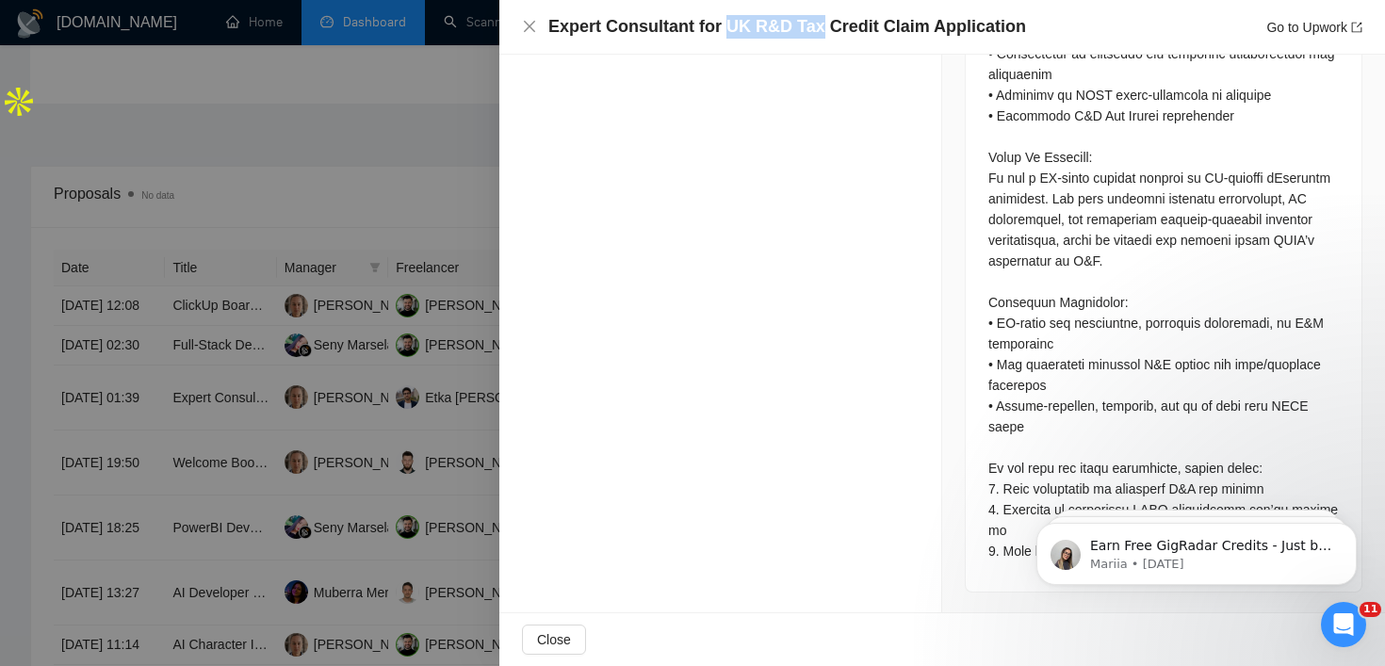
drag, startPoint x: 733, startPoint y: 30, endPoint x: 894, endPoint y: 30, distance: 161.1
click at [893, 30] on h4 "Expert Consultant for UK R&D Tax Credit Claim Application" at bounding box center [787, 27] width 478 height 24
click at [894, 30] on h4 "Expert Consultant for UK R&D Tax Credit Claim Application" at bounding box center [787, 27] width 478 height 24
click at [386, 277] on div at bounding box center [692, 333] width 1385 height 666
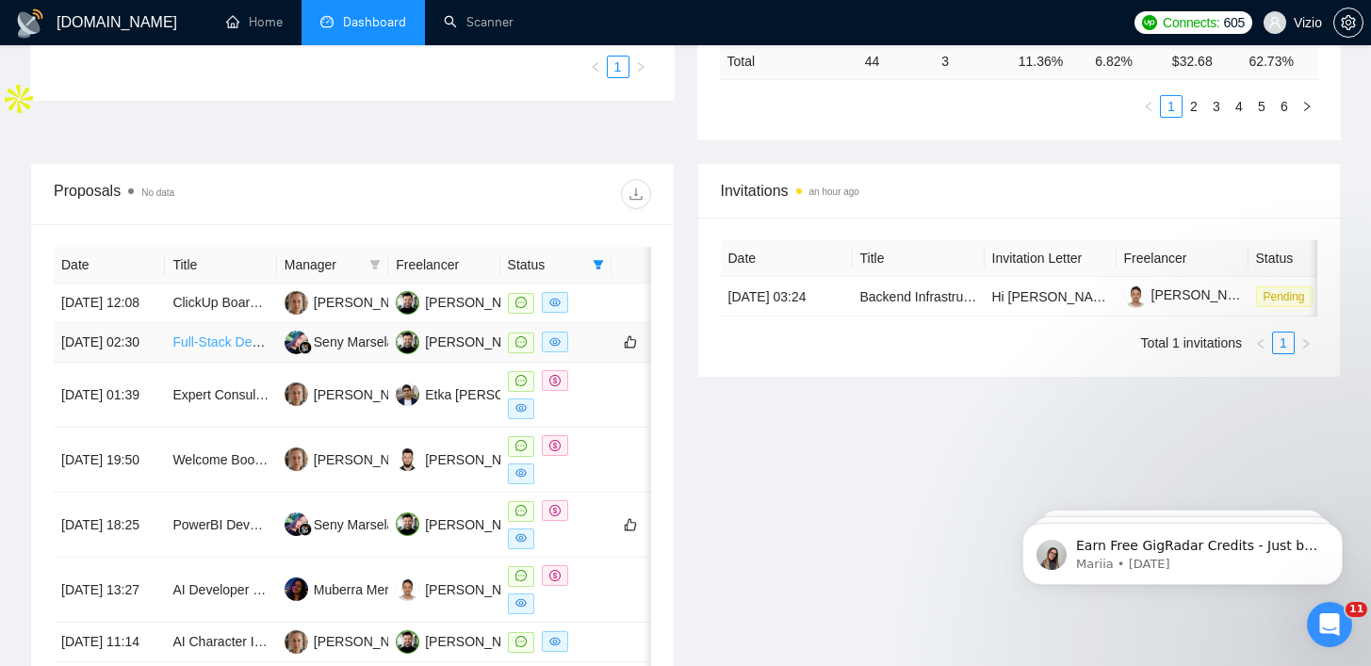
scroll to position [607, 0]
click at [213, 557] on td "PowerBI Developer (Snowflake)" at bounding box center [220, 524] width 111 height 65
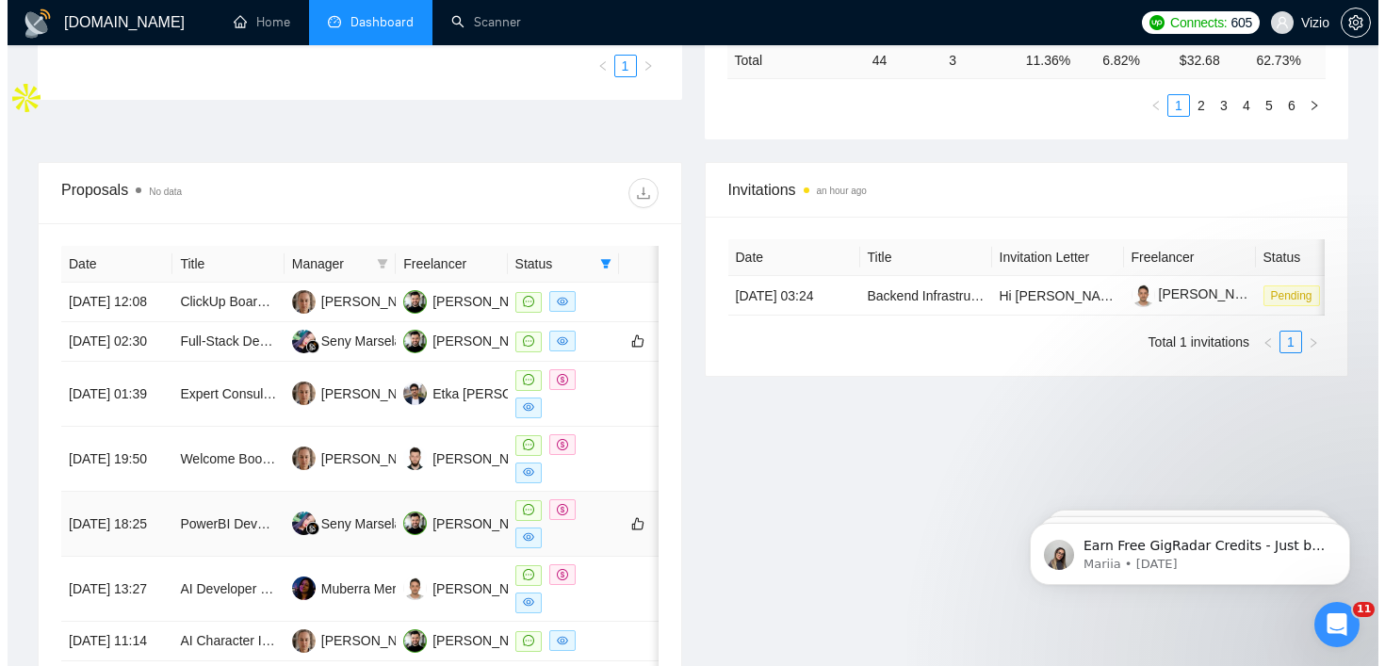
scroll to position [920, 0]
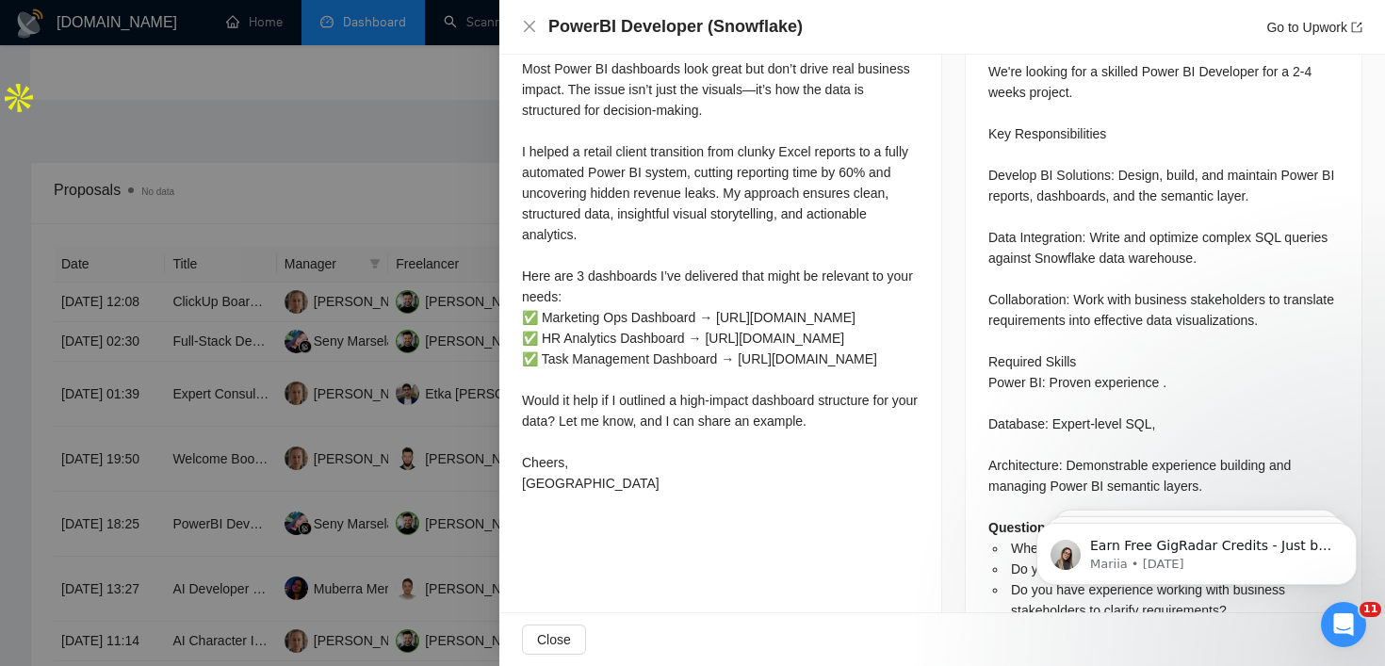
click at [407, 353] on div at bounding box center [692, 333] width 1385 height 666
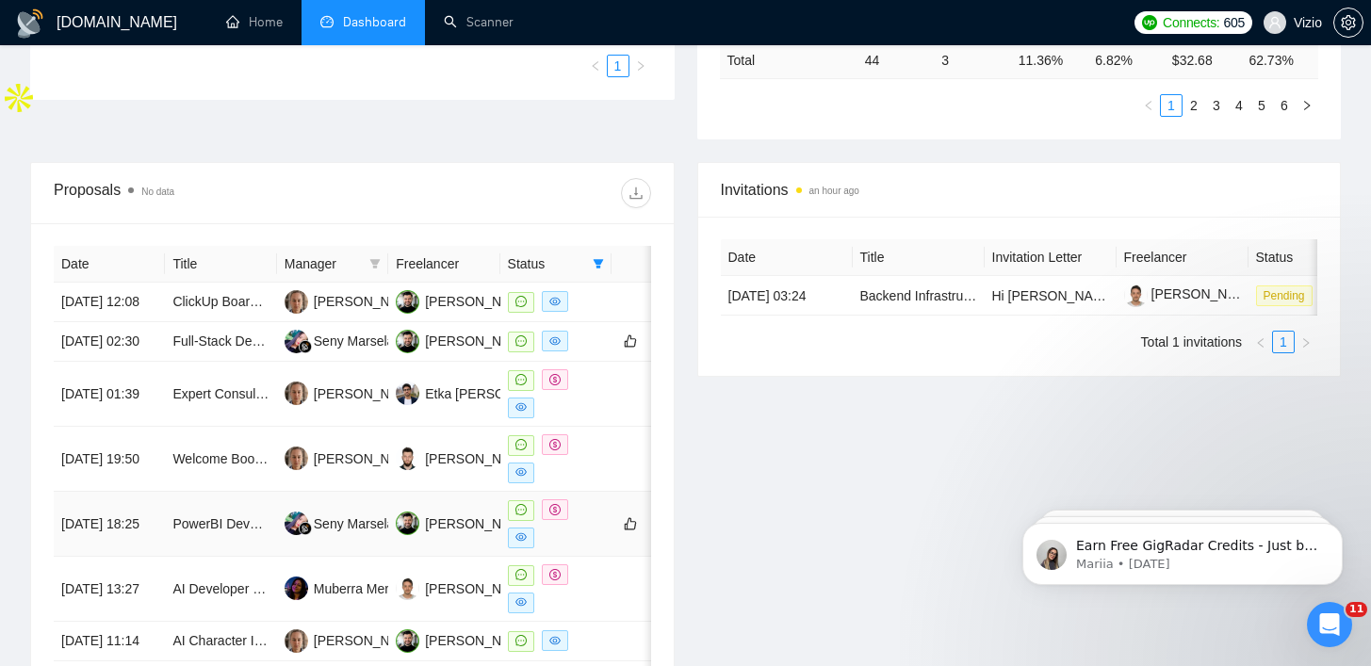
click at [252, 557] on td "PowerBI Developer (Snowflake)" at bounding box center [220, 524] width 111 height 65
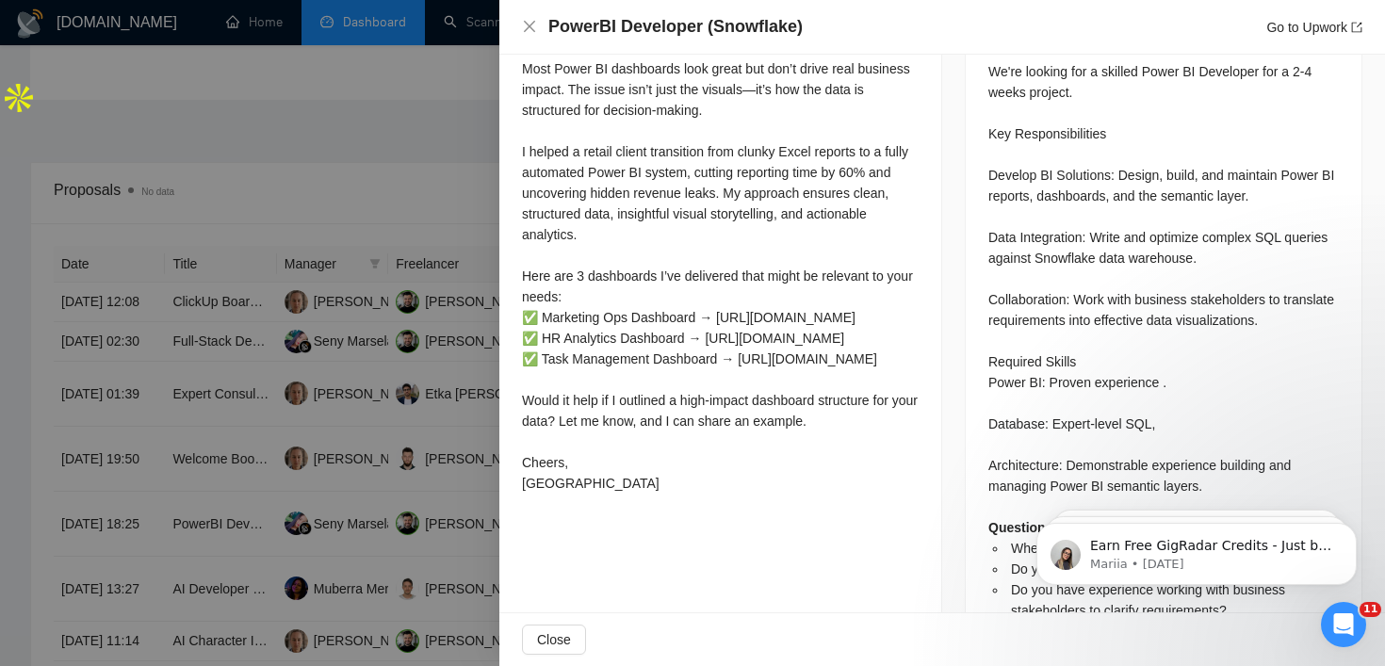
click at [270, 507] on div at bounding box center [692, 333] width 1385 height 666
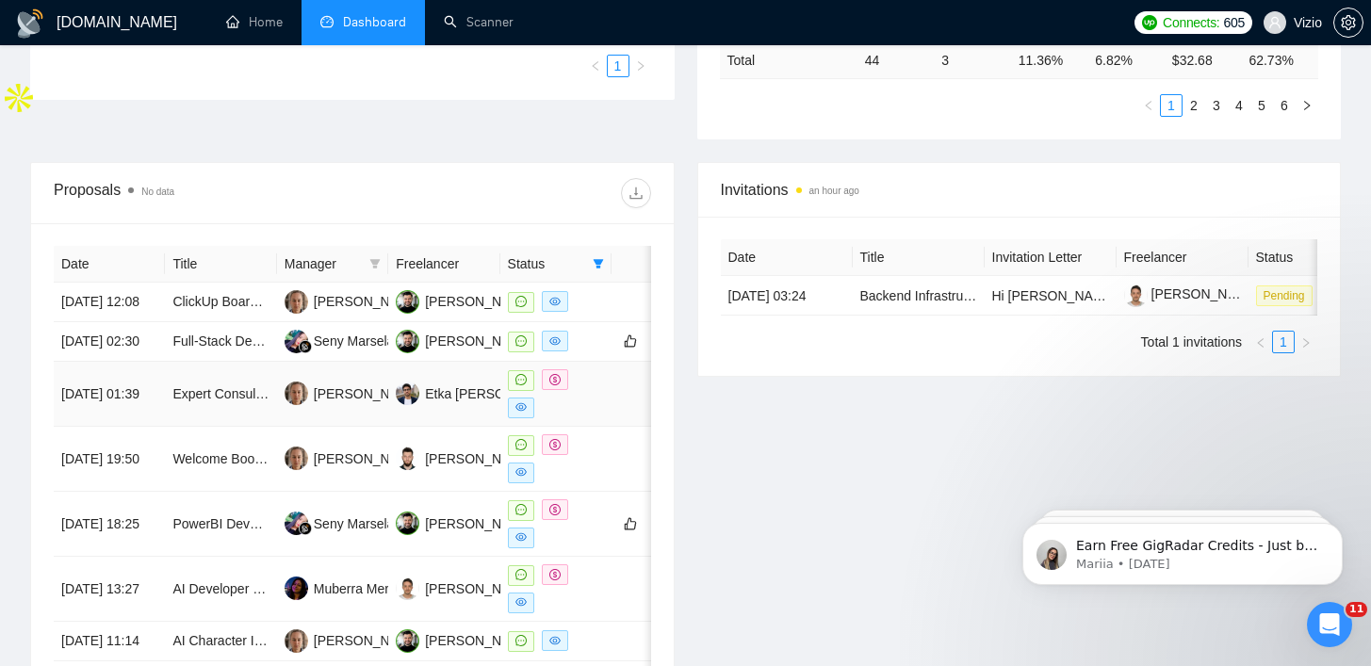
click at [247, 427] on td "Expert Consultant for UK R&D Tax Credit Claim Application" at bounding box center [220, 394] width 111 height 65
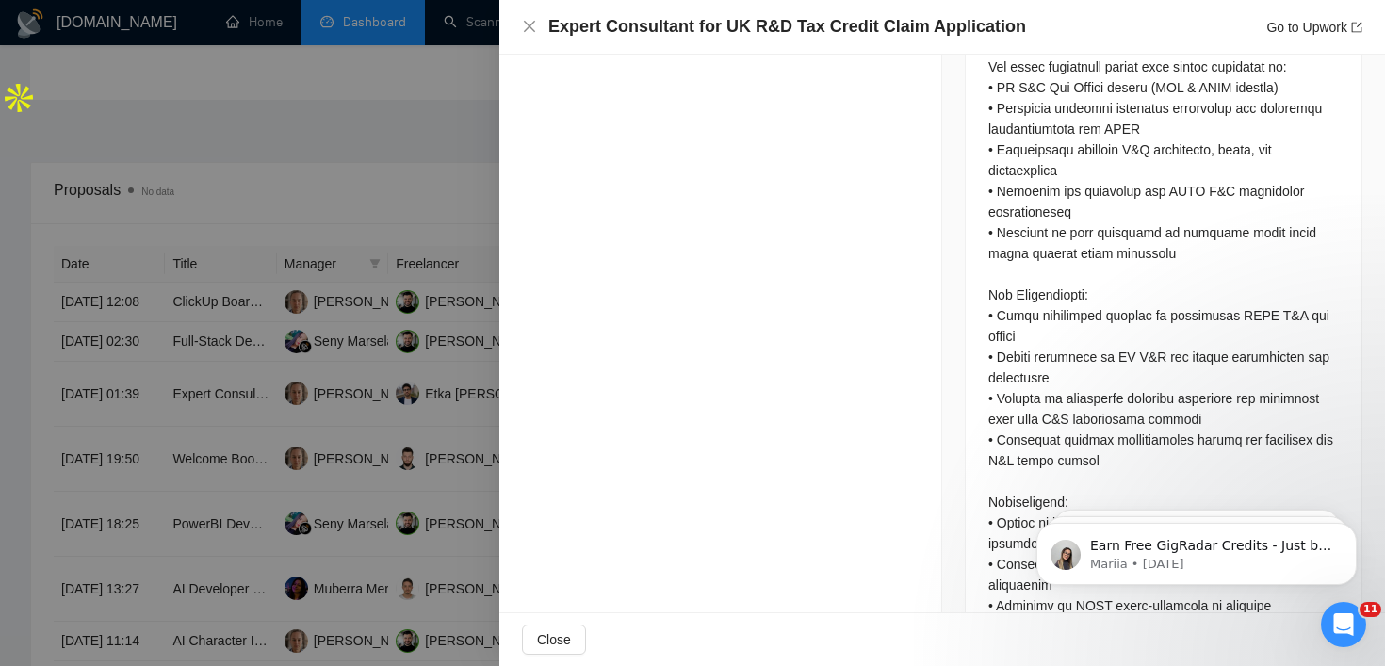
click at [668, 15] on h4 "Expert Consultant for UK R&D Tax Credit Claim Application" at bounding box center [787, 27] width 478 height 24
click at [656, 24] on h4 "Expert Consultant for UK R&D Tax Credit Claim Application" at bounding box center [787, 27] width 478 height 24
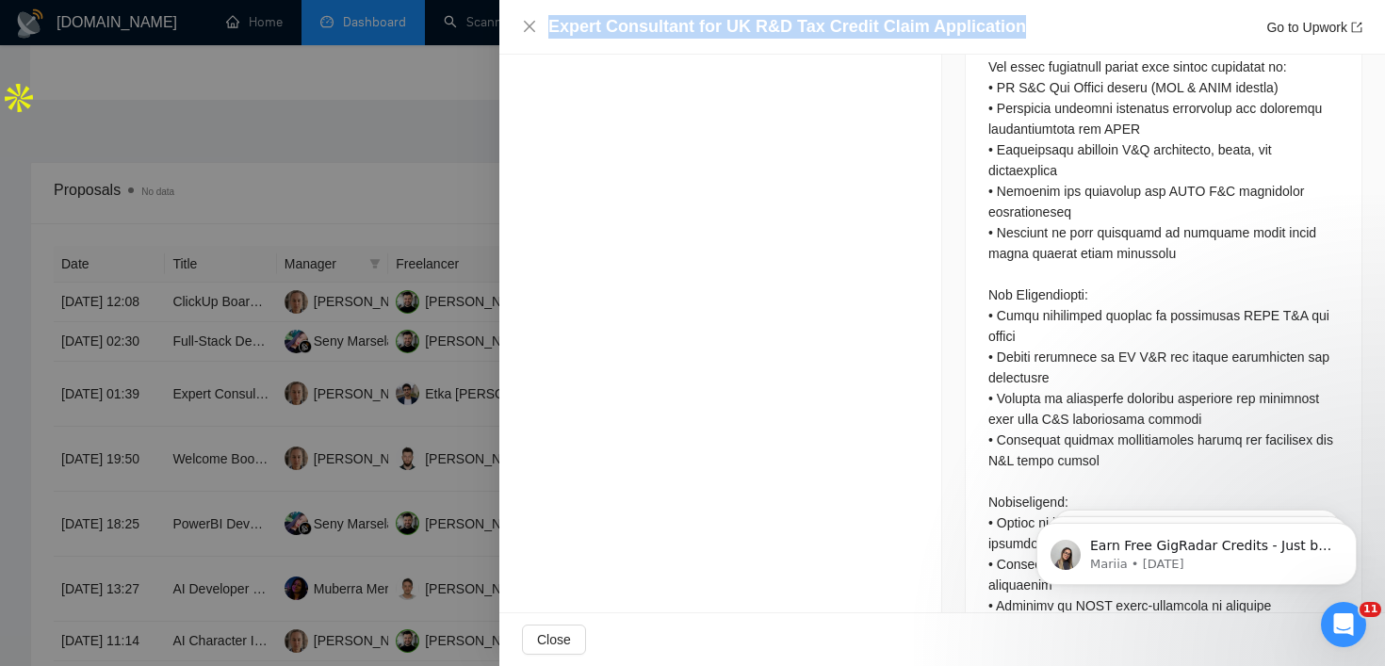
click at [656, 24] on h4 "Expert Consultant for UK R&D Tax Credit Claim Application" at bounding box center [787, 27] width 478 height 24
copy h4 "Expert Consultant for UK R&D Tax Credit Claim Application"
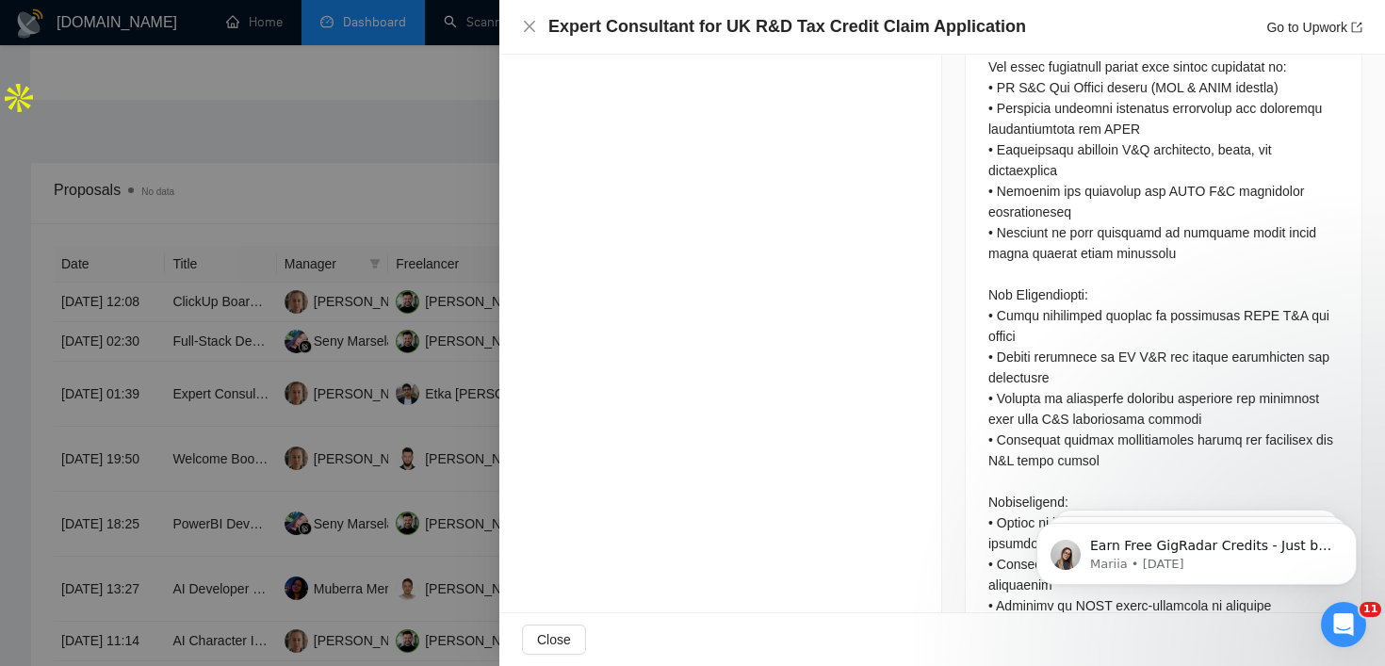
click at [268, 304] on div at bounding box center [692, 333] width 1385 height 666
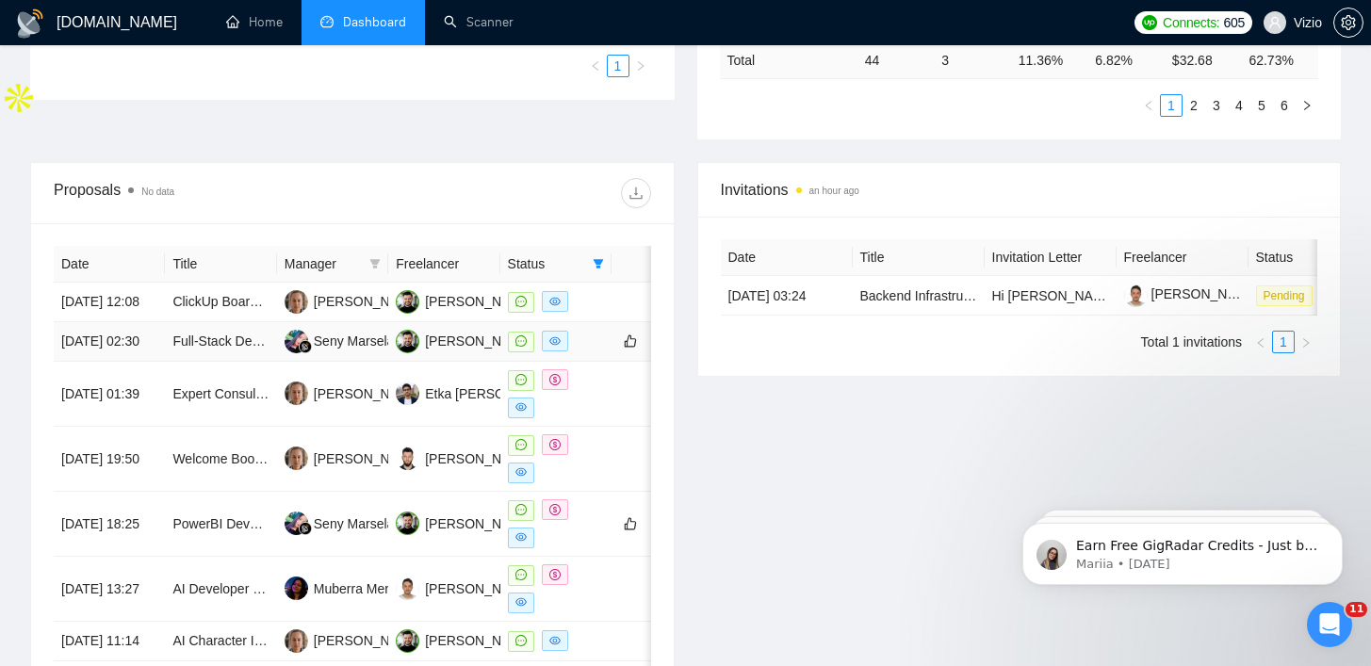
click at [226, 349] on td "Full-Stack Developer for Automation & Inventory Dashboard" at bounding box center [220, 342] width 111 height 40
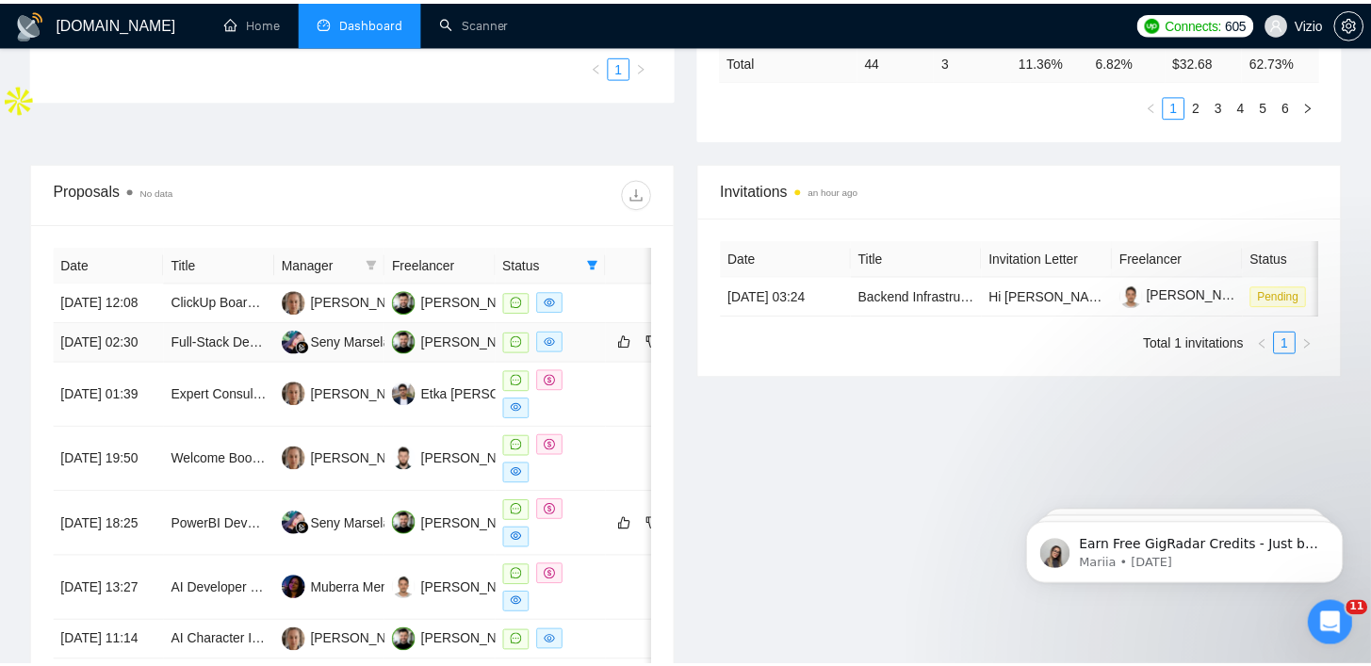
scroll to position [898, 0]
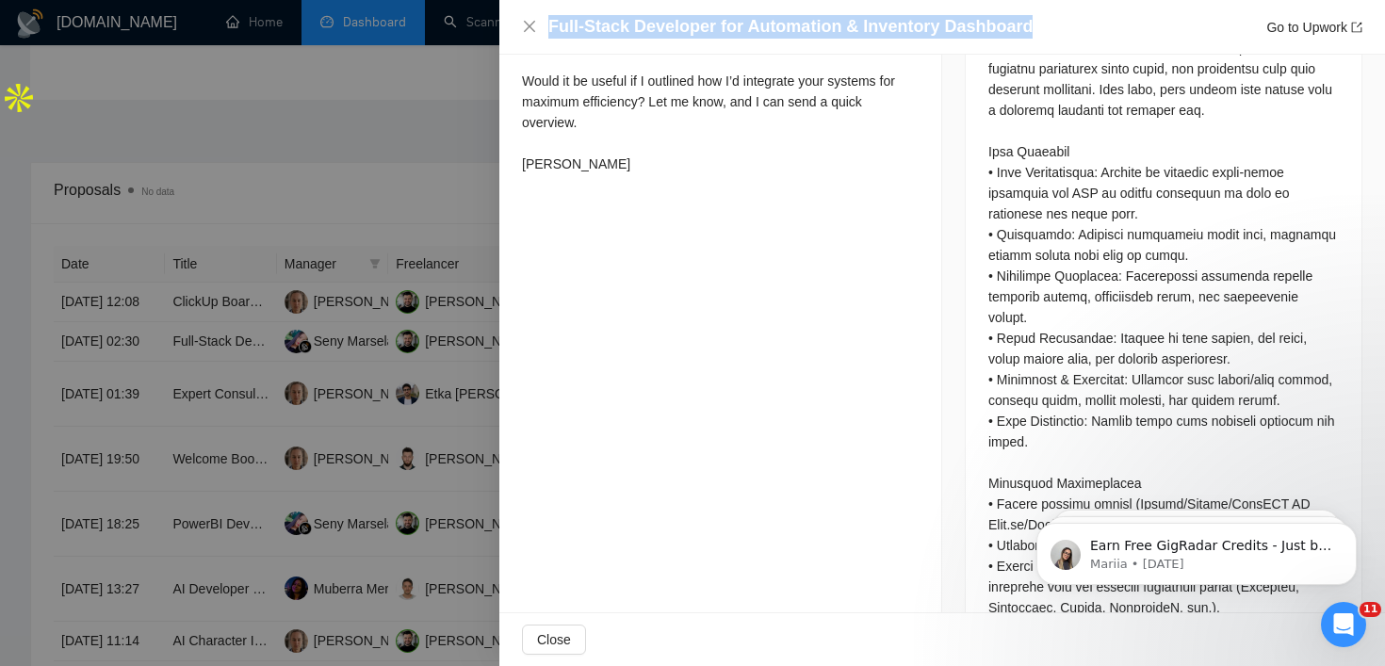
drag, startPoint x: 548, startPoint y: 20, endPoint x: 1115, endPoint y: 28, distance: 567.2
click at [1115, 29] on div "Full-Stack Developer for Automation & Inventory Dashboard Go to Upwork" at bounding box center [955, 27] width 814 height 24
copy h4 "Full-Stack Developer for Automation & Inventory Dashboard"
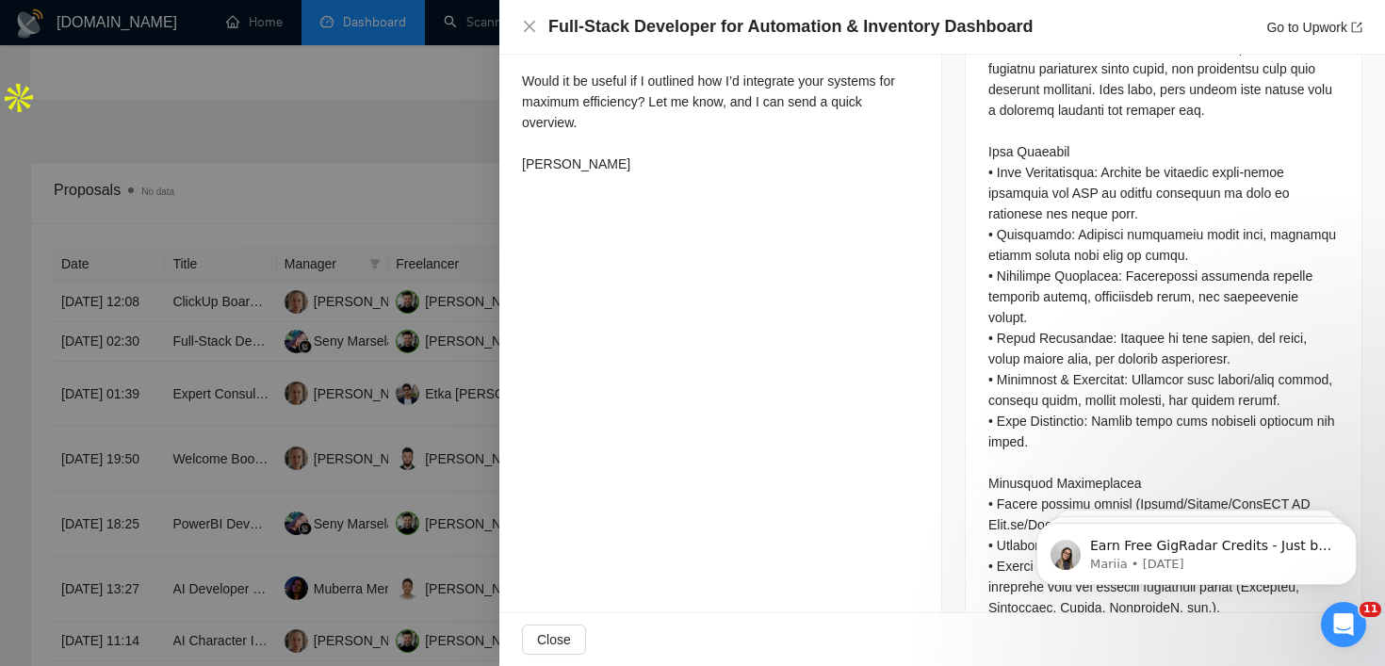
click at [401, 340] on div at bounding box center [692, 333] width 1385 height 666
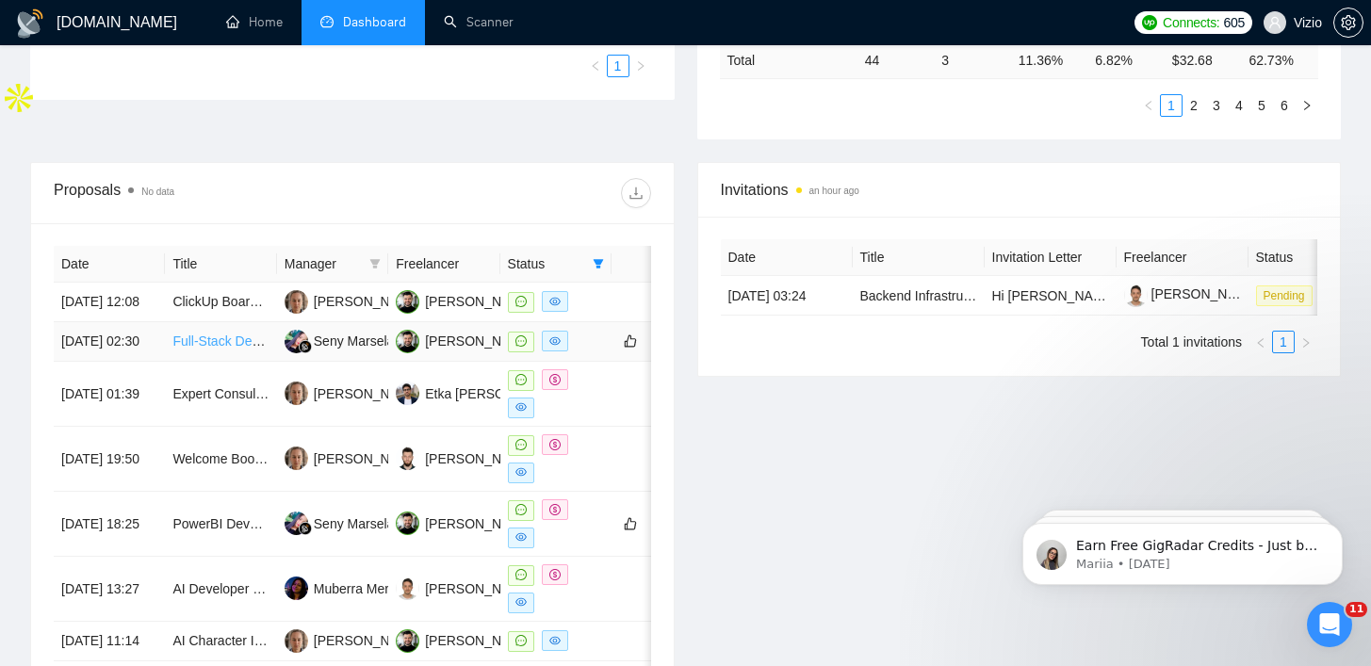
click at [258, 349] on link "Full-Stack Developer for Automation & Inventory Dashboard" at bounding box center [346, 340] width 349 height 15
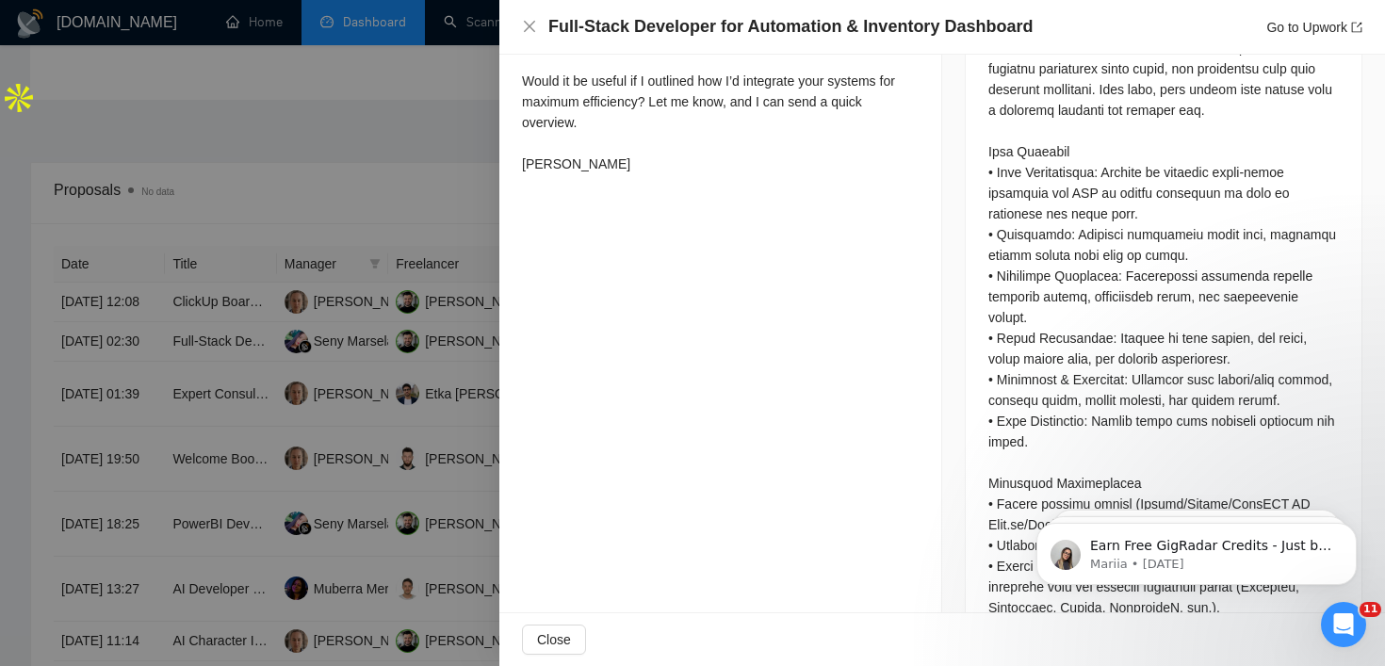
click at [261, 460] on div at bounding box center [692, 333] width 1385 height 666
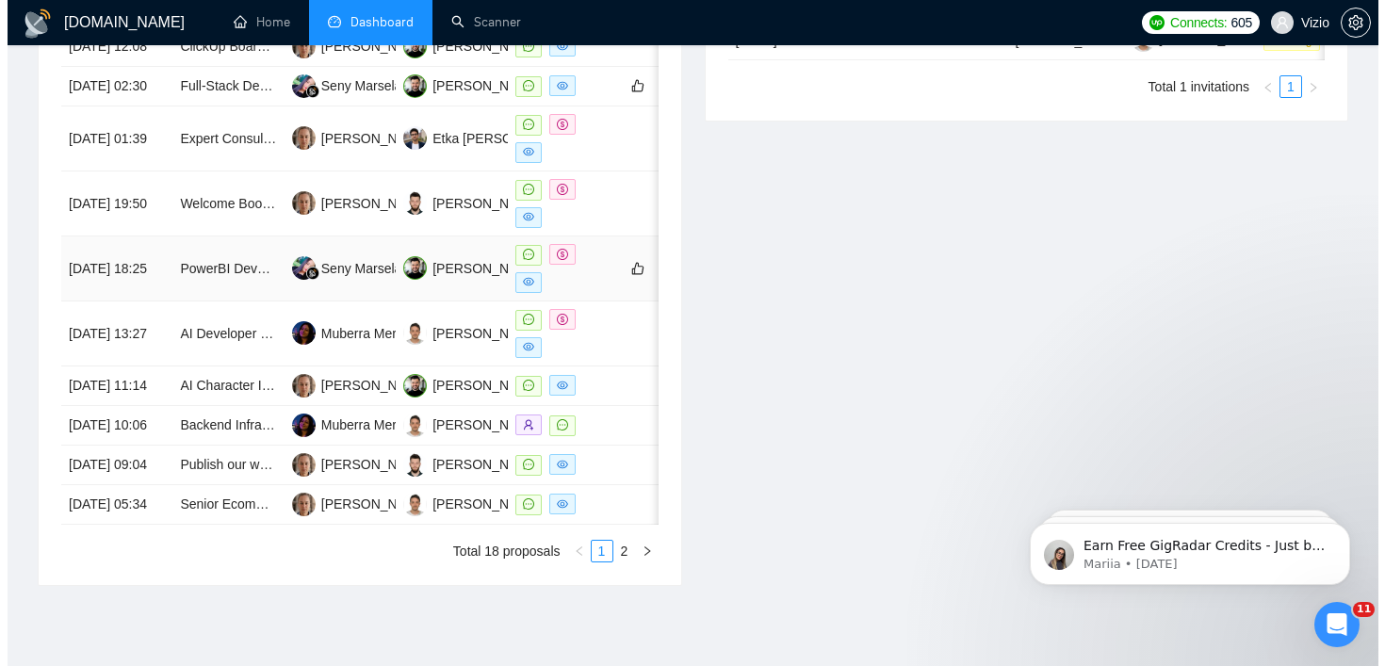
scroll to position [878, 0]
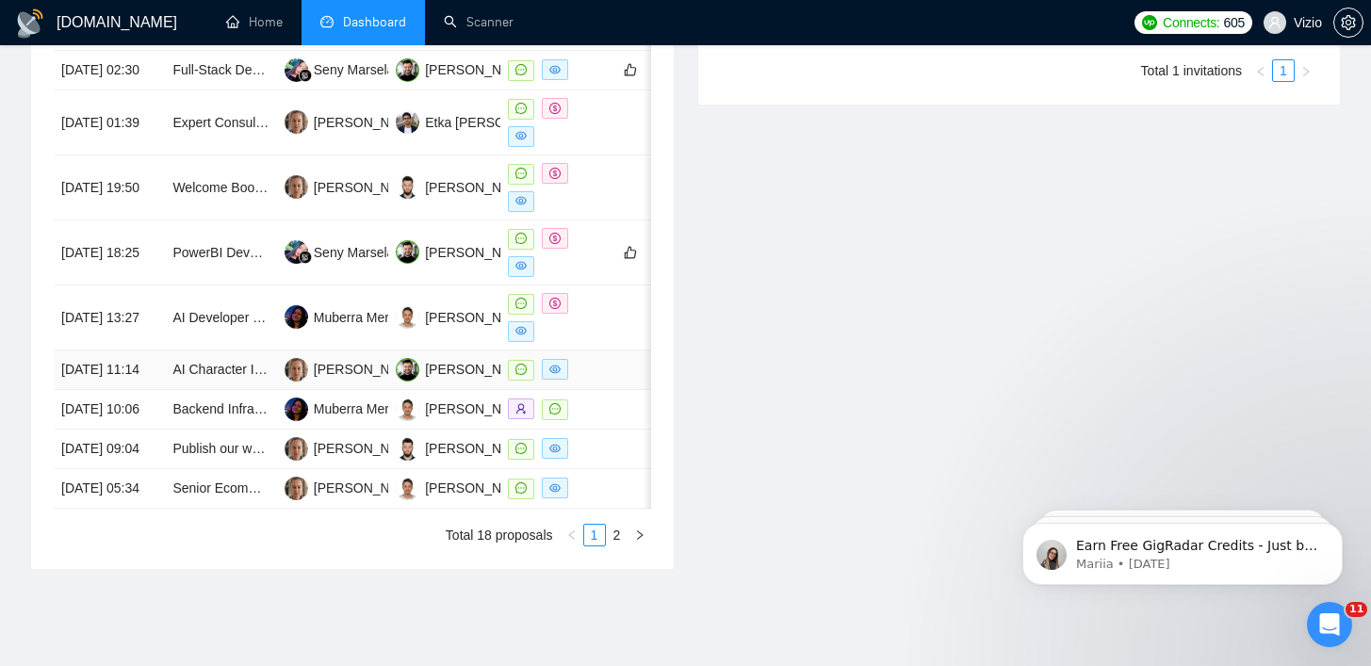
click at [230, 390] on td "AI Character Image and Video Generation from Couple's Photos" at bounding box center [220, 370] width 111 height 40
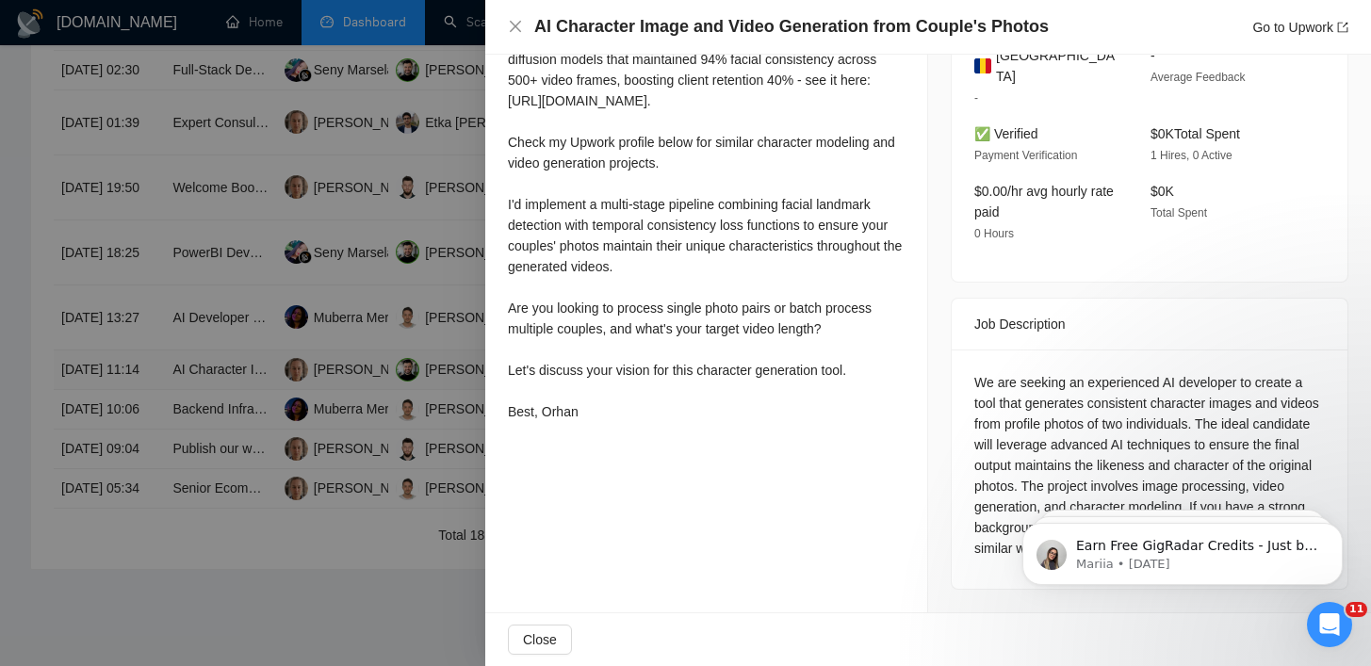
scroll to position [519, 0]
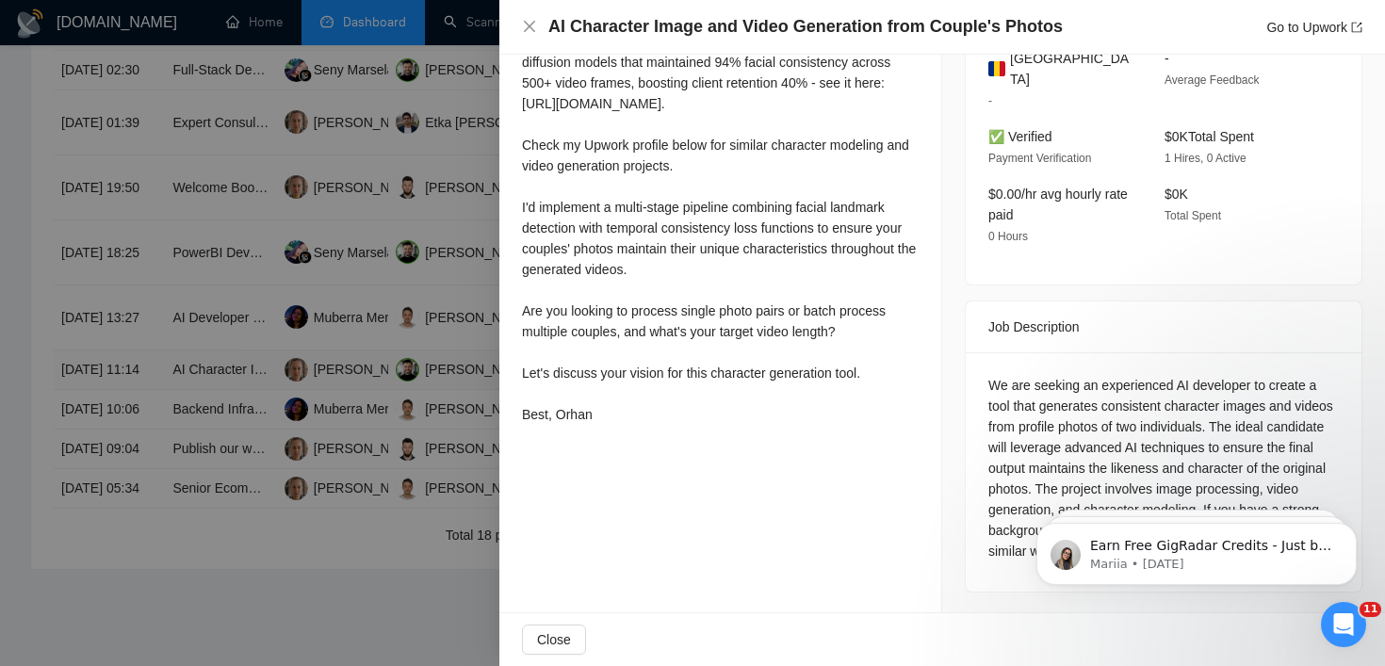
click at [230, 429] on div at bounding box center [692, 333] width 1385 height 666
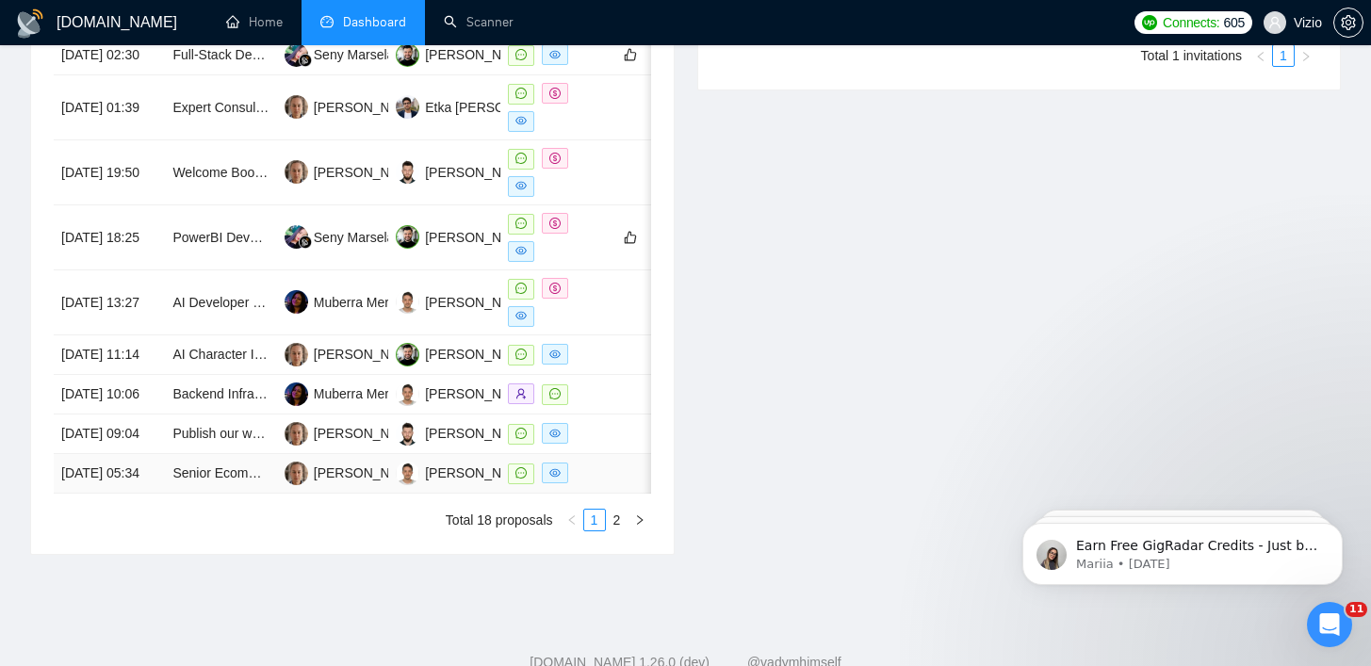
scroll to position [909, 0]
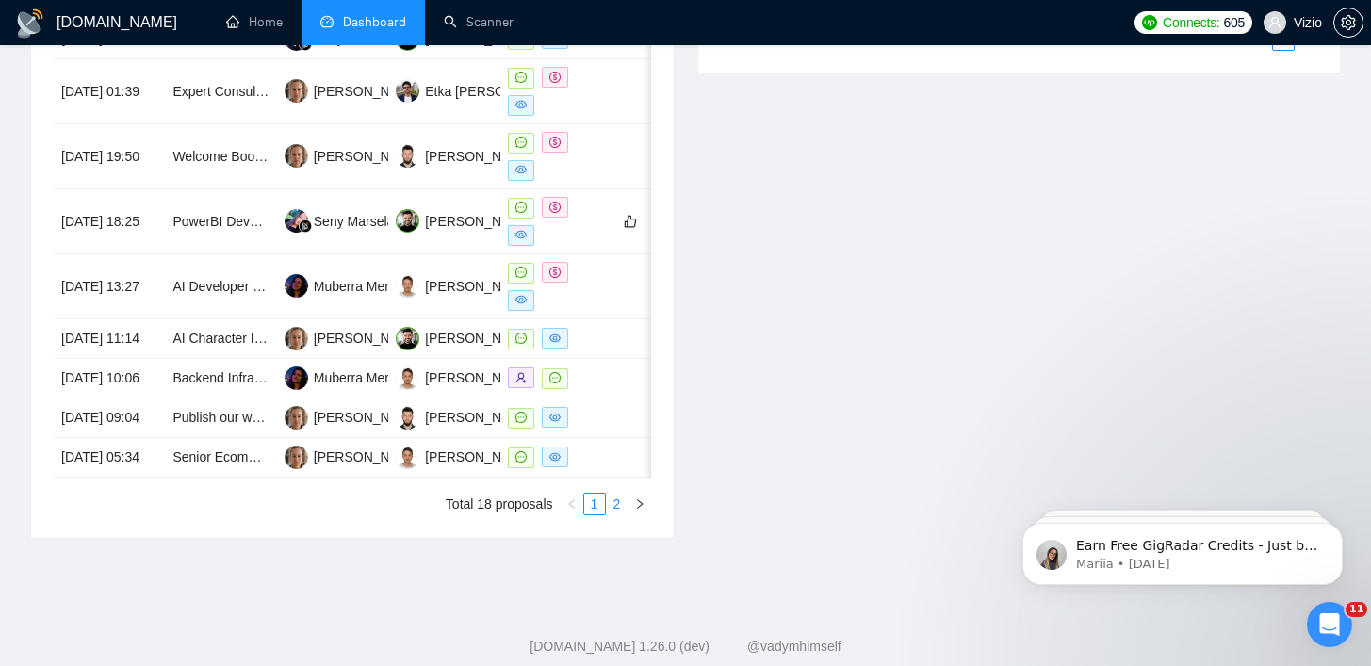
click at [608, 514] on link "2" at bounding box center [617, 504] width 21 height 21
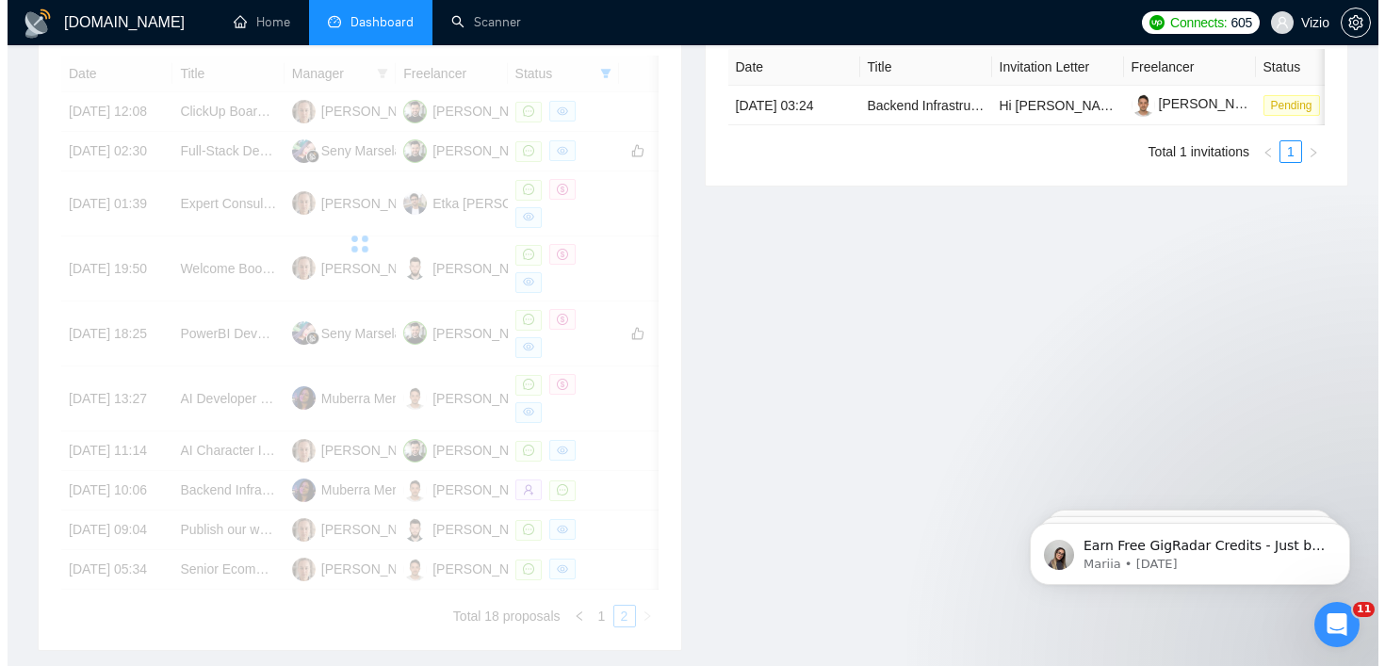
scroll to position [789, 0]
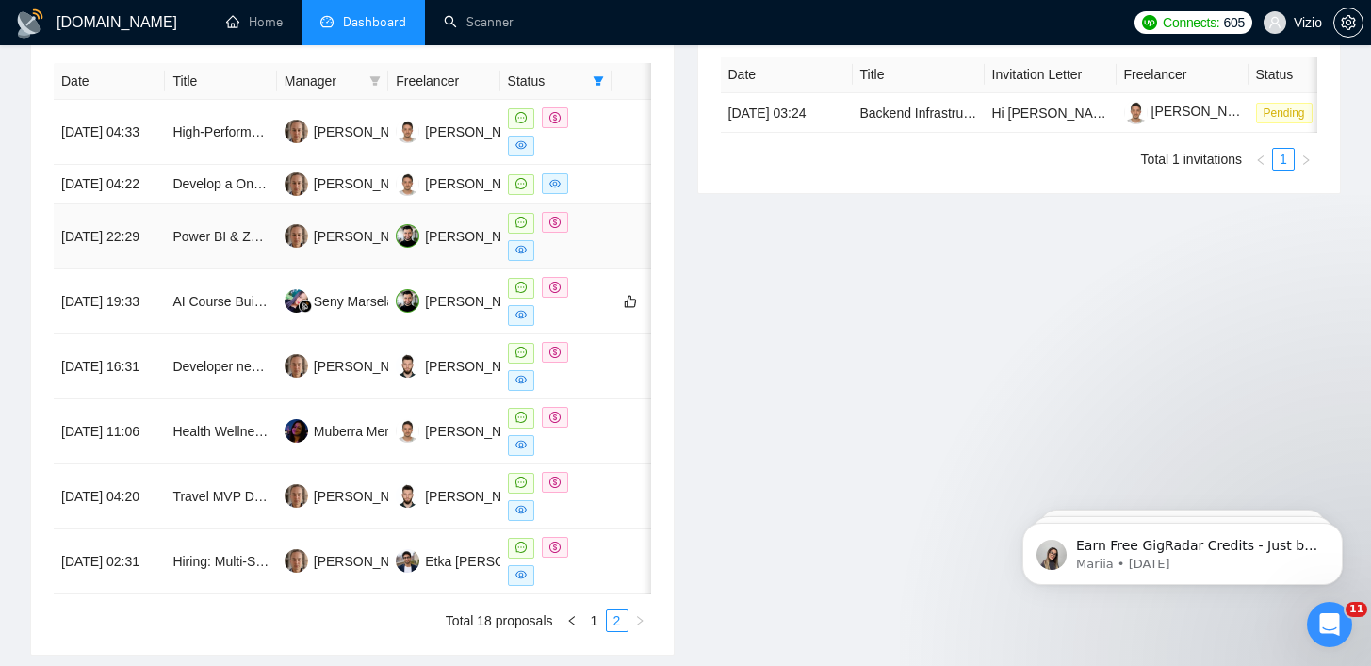
click at [159, 269] on td "[DATE] 22:29" at bounding box center [109, 236] width 111 height 65
